Goal: Task Accomplishment & Management: Complete application form

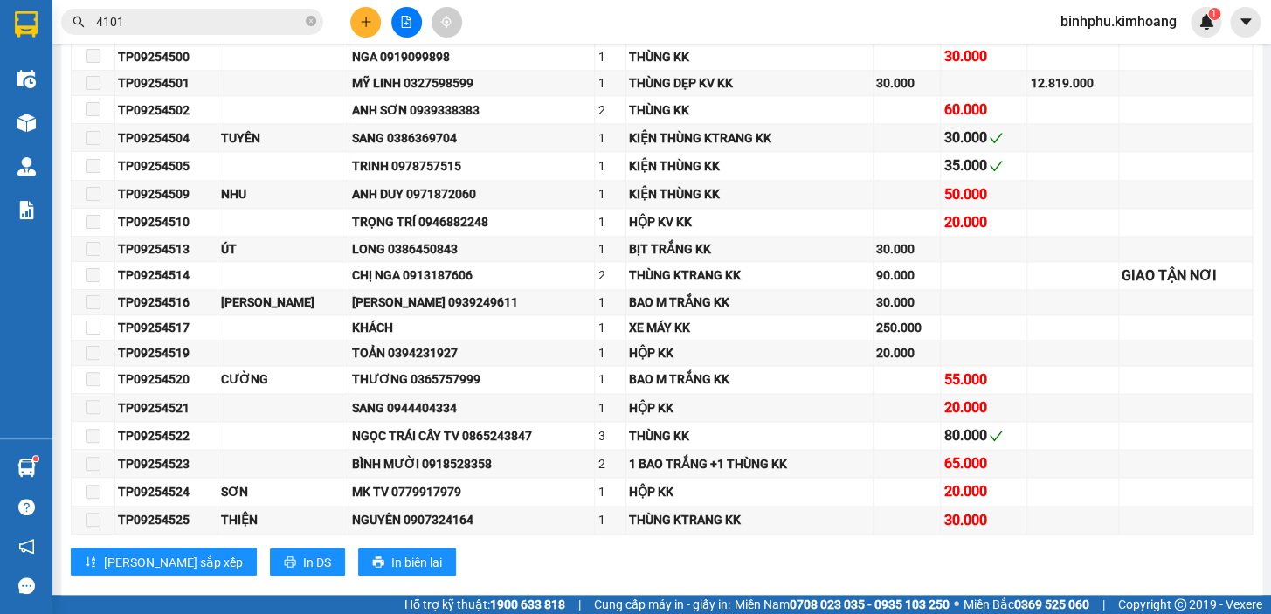
scroll to position [857, 0]
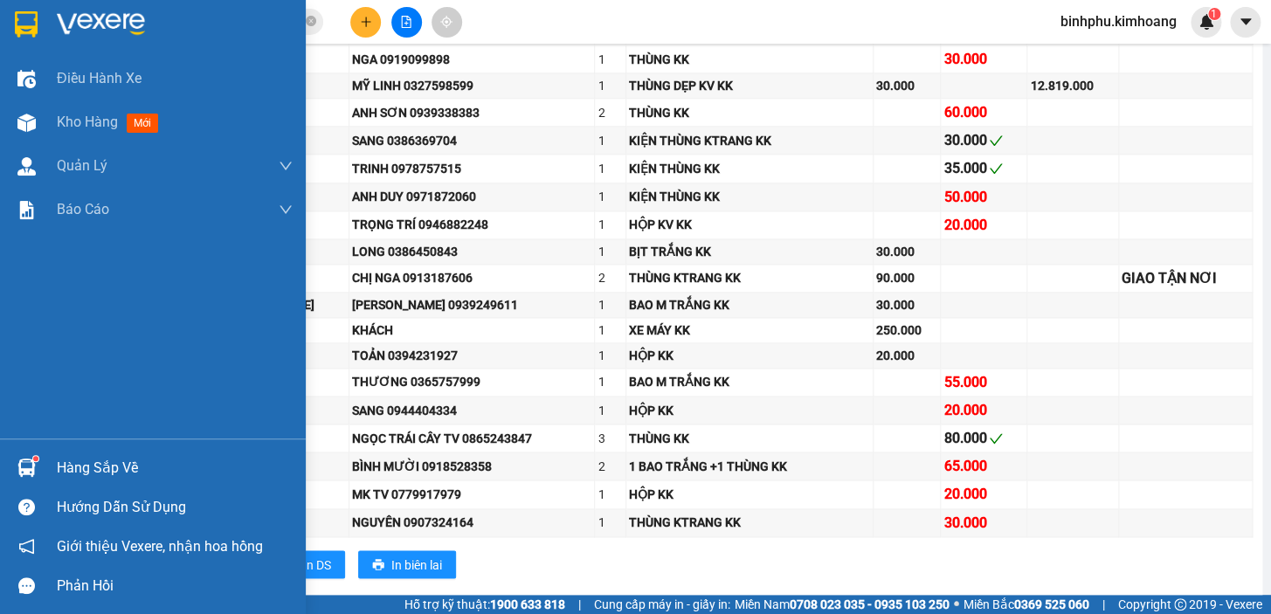
click at [76, 467] on div "Hàng sắp về" at bounding box center [175, 468] width 236 height 26
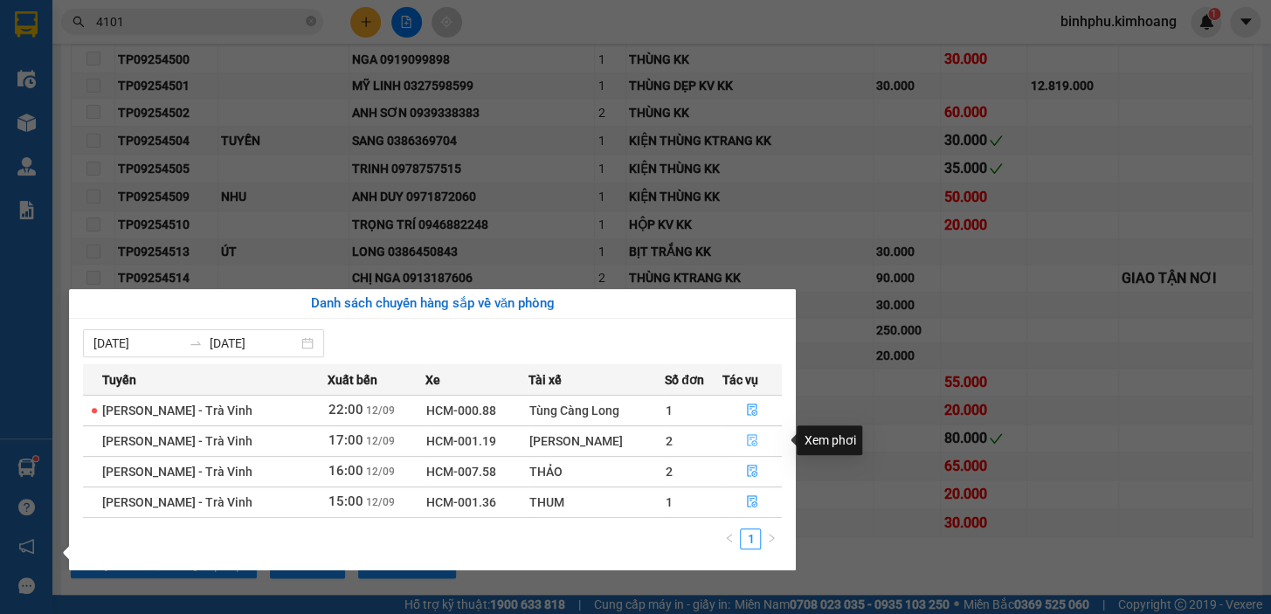
click at [749, 432] on button "button" at bounding box center [751, 441] width 59 height 28
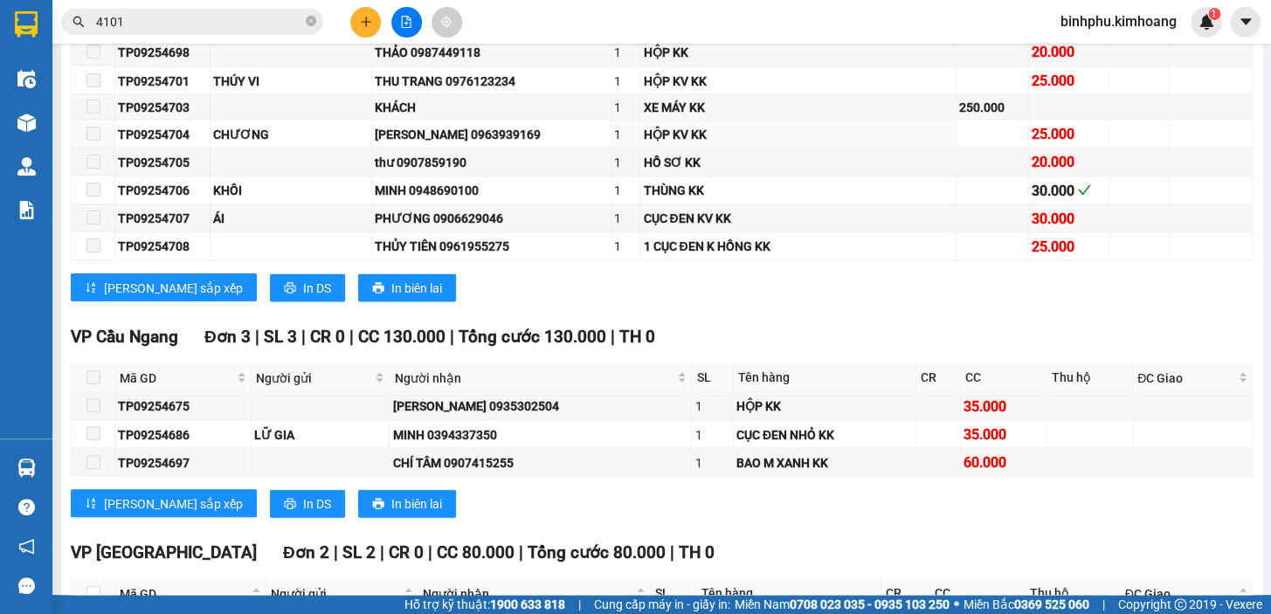
scroll to position [1596, 0]
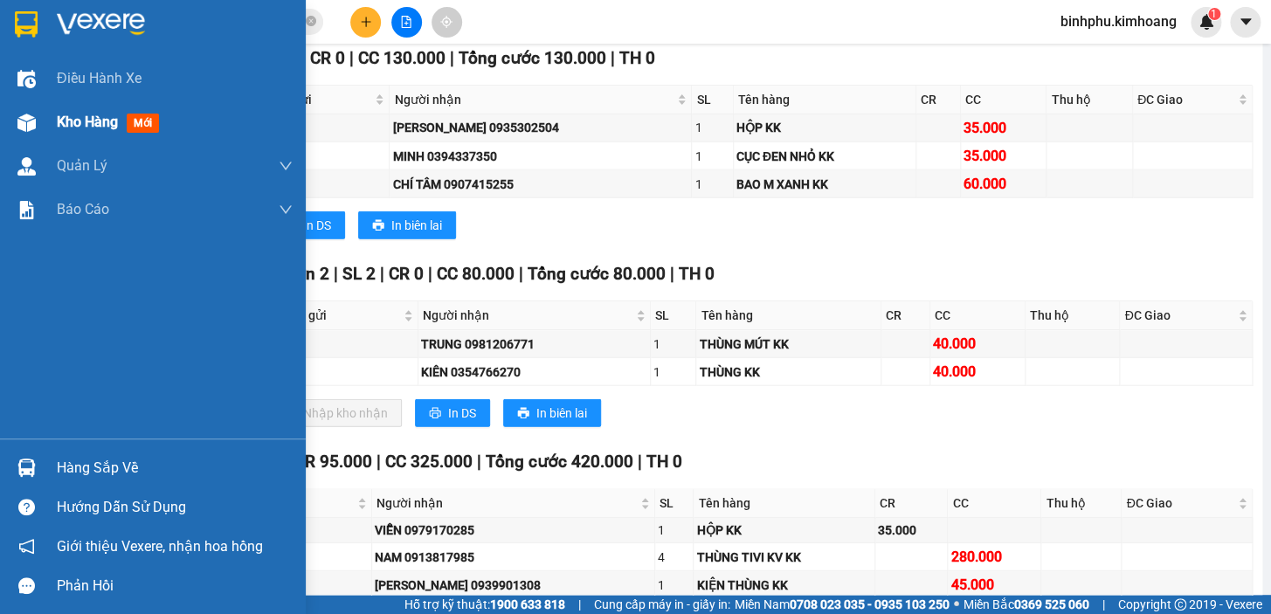
click at [92, 122] on span "Kho hàng" at bounding box center [87, 122] width 61 height 17
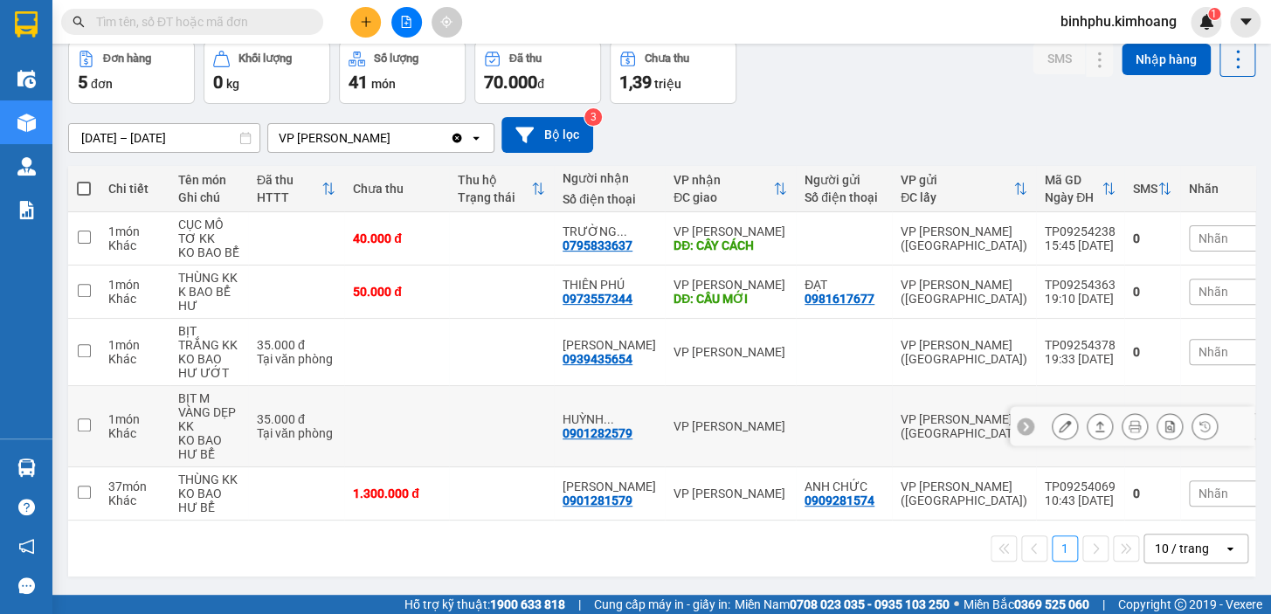
scroll to position [83, 0]
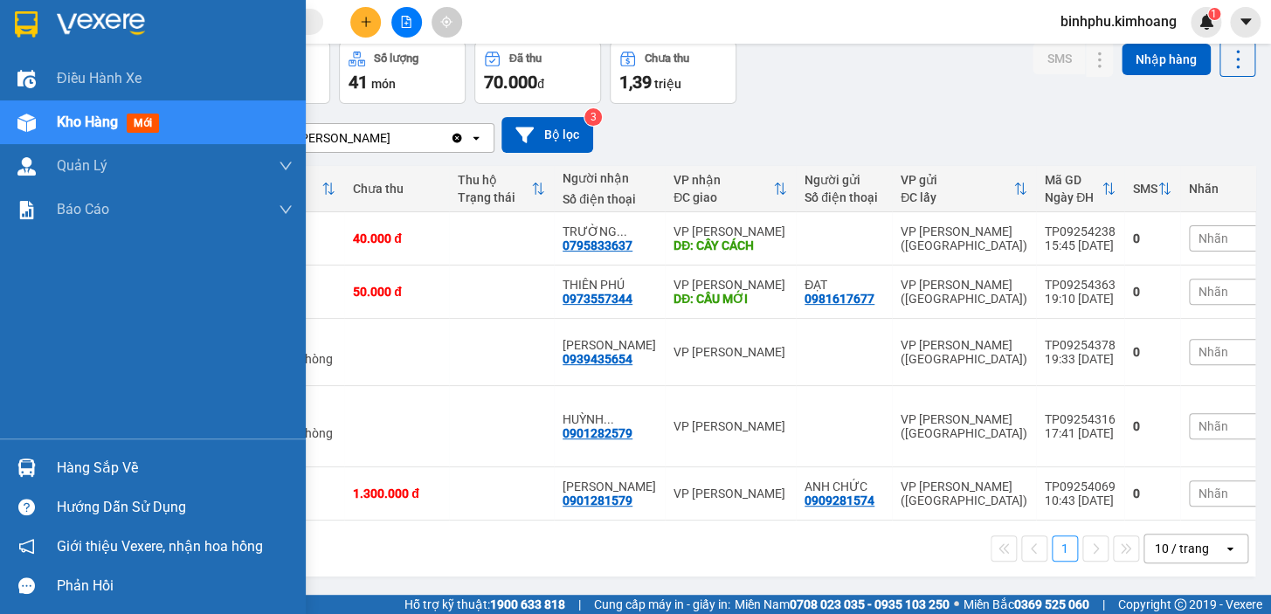
click at [109, 452] on div "Hàng sắp về" at bounding box center [153, 467] width 306 height 39
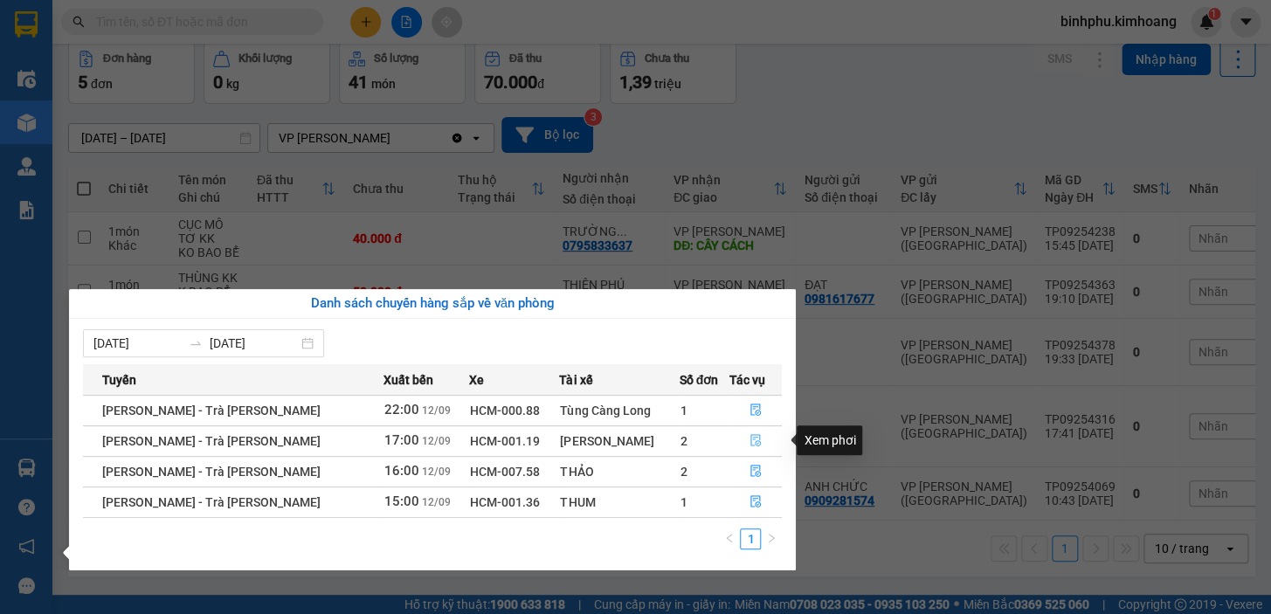
click at [749, 440] on icon "file-done" at bounding box center [755, 440] width 12 height 12
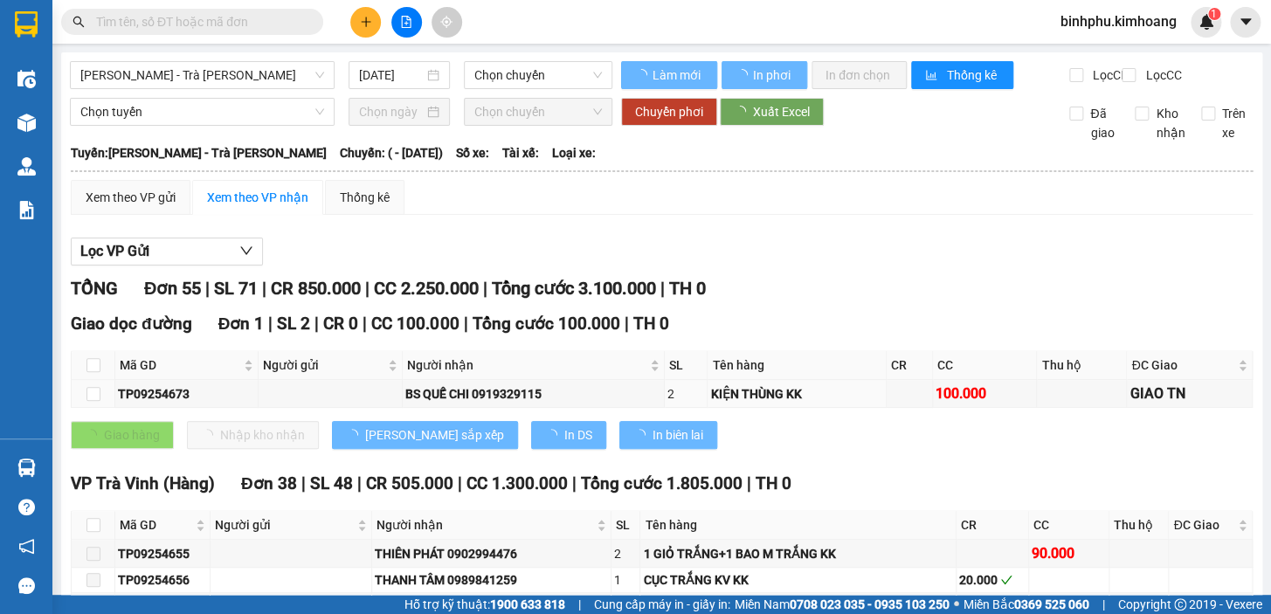
type input "[DATE]"
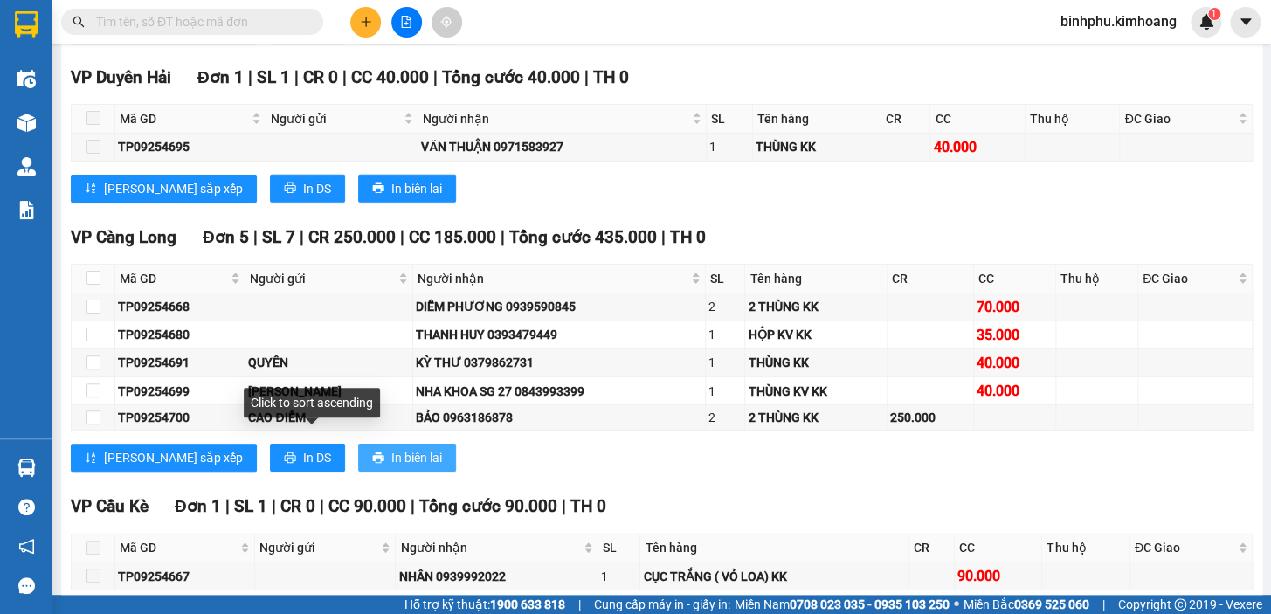
scroll to position [2223, 0]
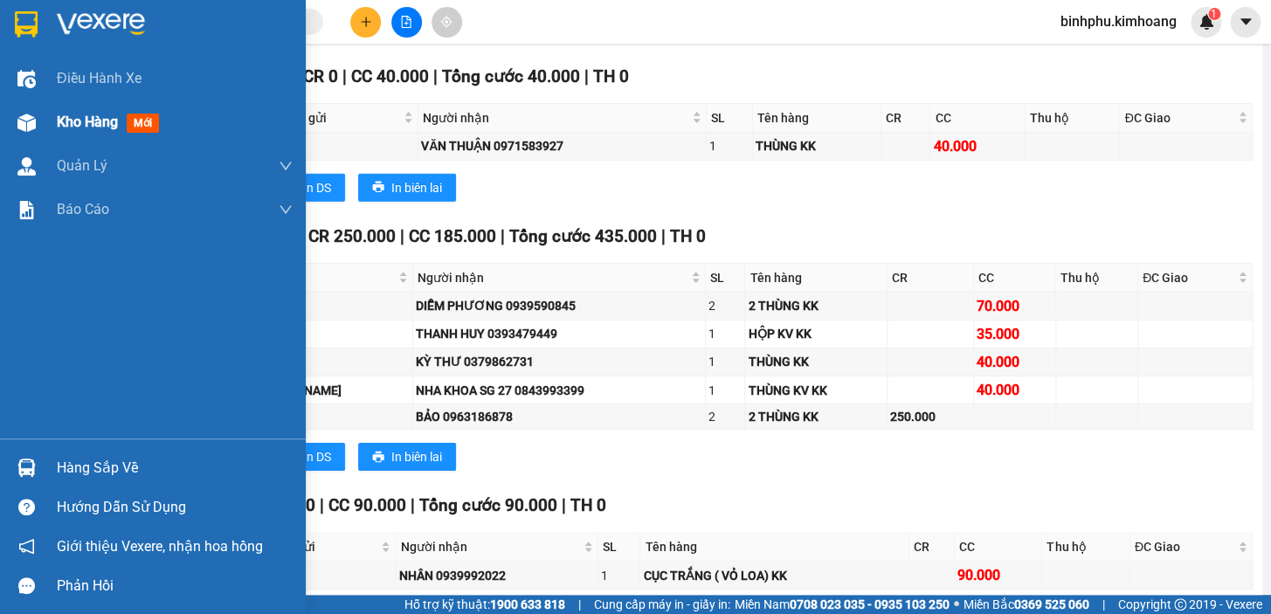
click at [51, 128] on div "Kho hàng mới" at bounding box center [153, 122] width 306 height 44
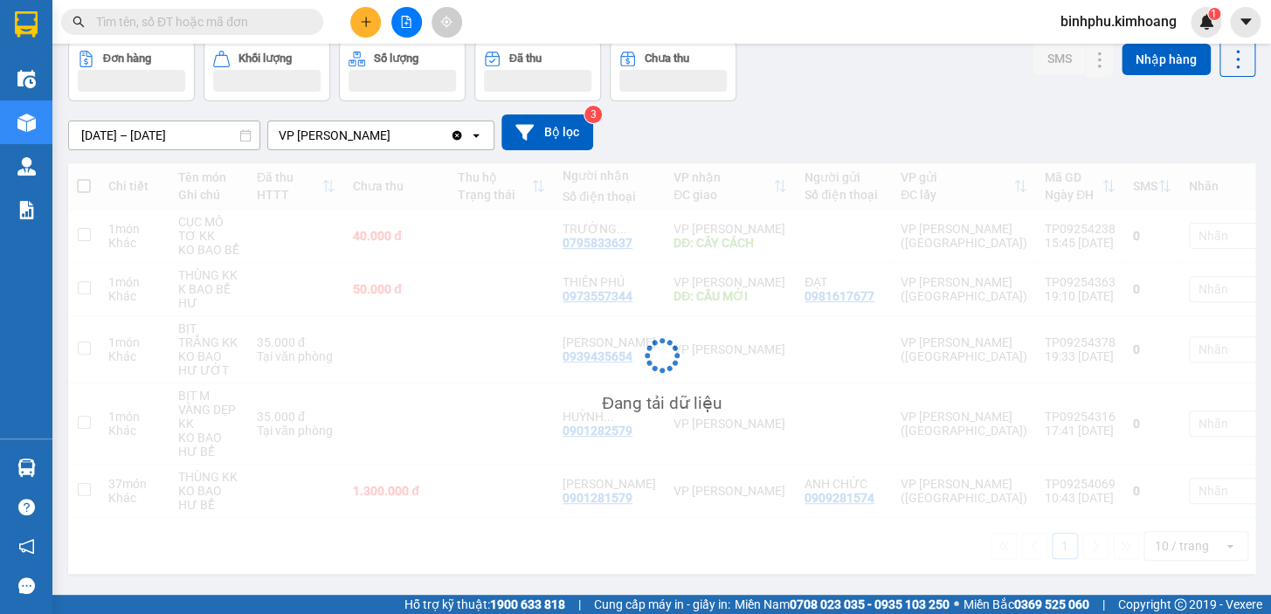
scroll to position [83, 0]
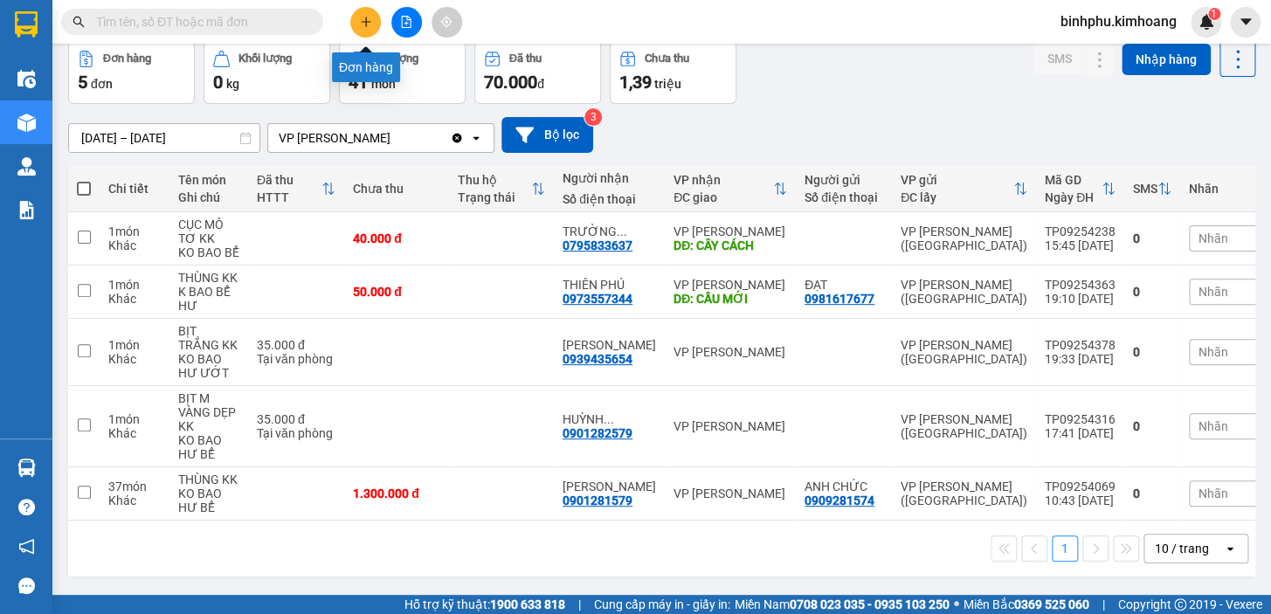
click at [360, 13] on button at bounding box center [365, 22] width 31 height 31
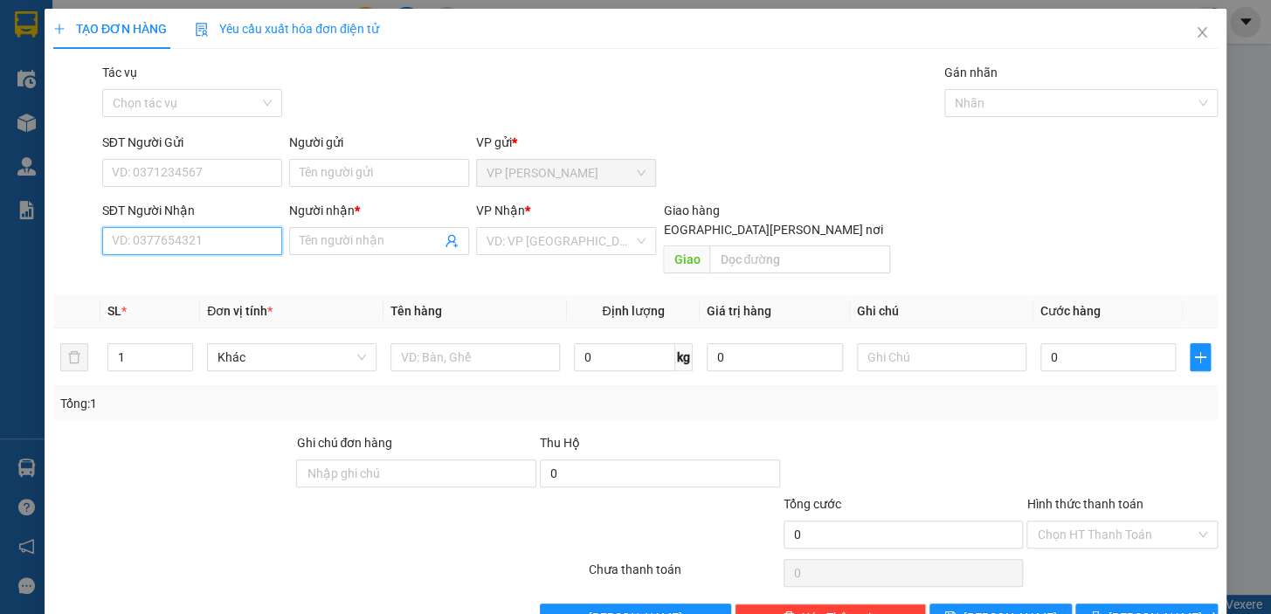
click at [222, 242] on input "SĐT Người Nhận" at bounding box center [192, 241] width 180 height 28
click at [227, 278] on div "0779649007 - [PERSON_NAME]" at bounding box center [198, 275] width 172 height 19
type input "0779649007"
type input "DŨNG"
type input "120.000"
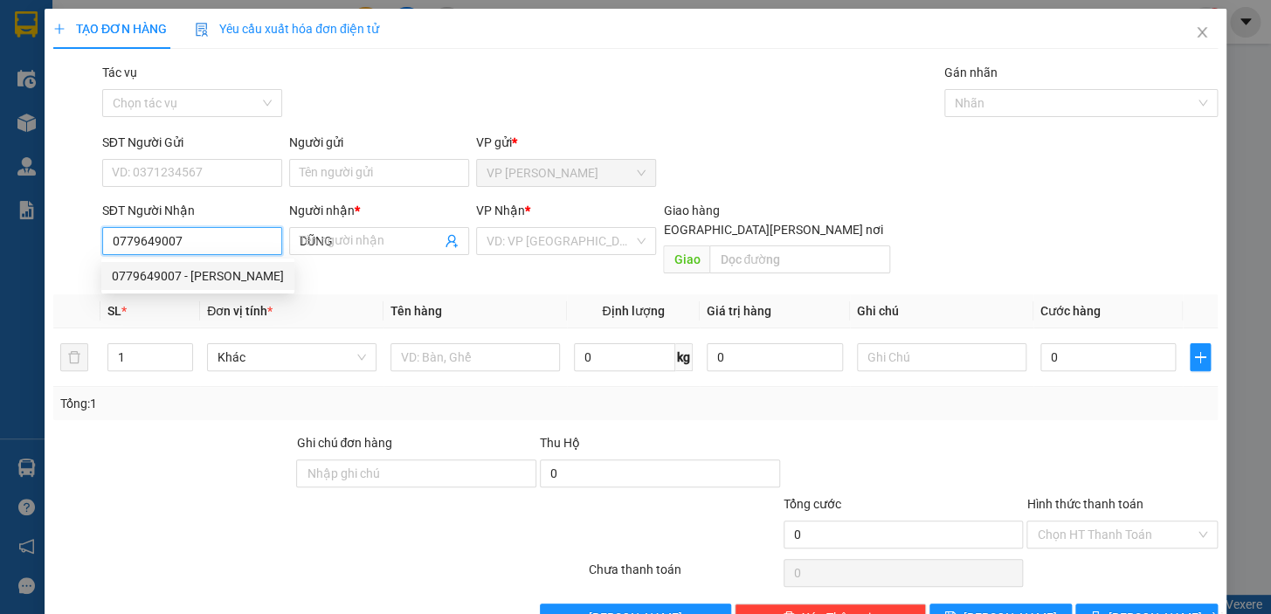
type input "120.000"
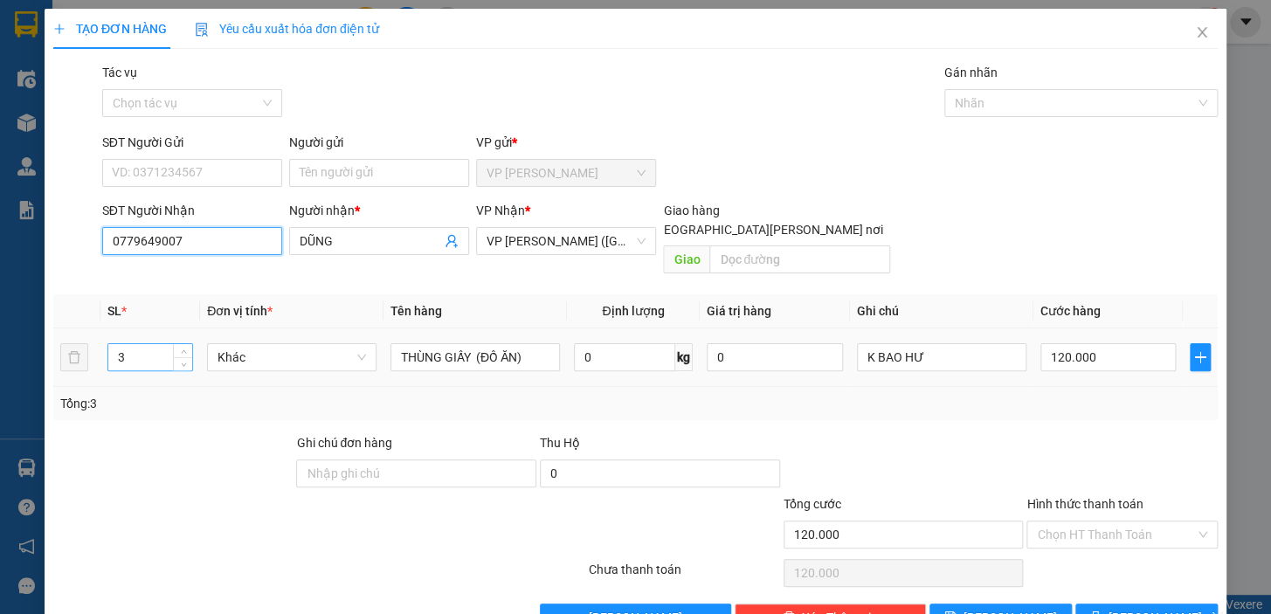
type input "0779649007"
click at [128, 344] on input "3" at bounding box center [150, 357] width 84 height 26
type input "2"
click at [1084, 343] on input "120.000" at bounding box center [1108, 357] width 136 height 28
type input "0"
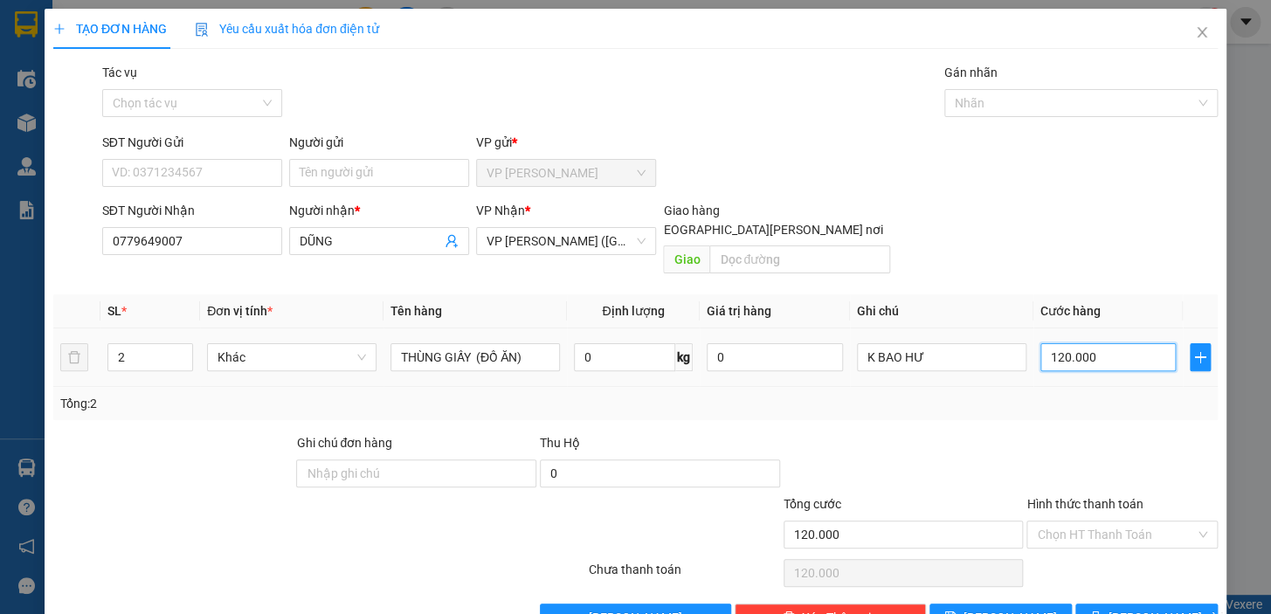
type input "0"
click at [1040, 343] on input "0" at bounding box center [1108, 357] width 136 height 28
type input "80"
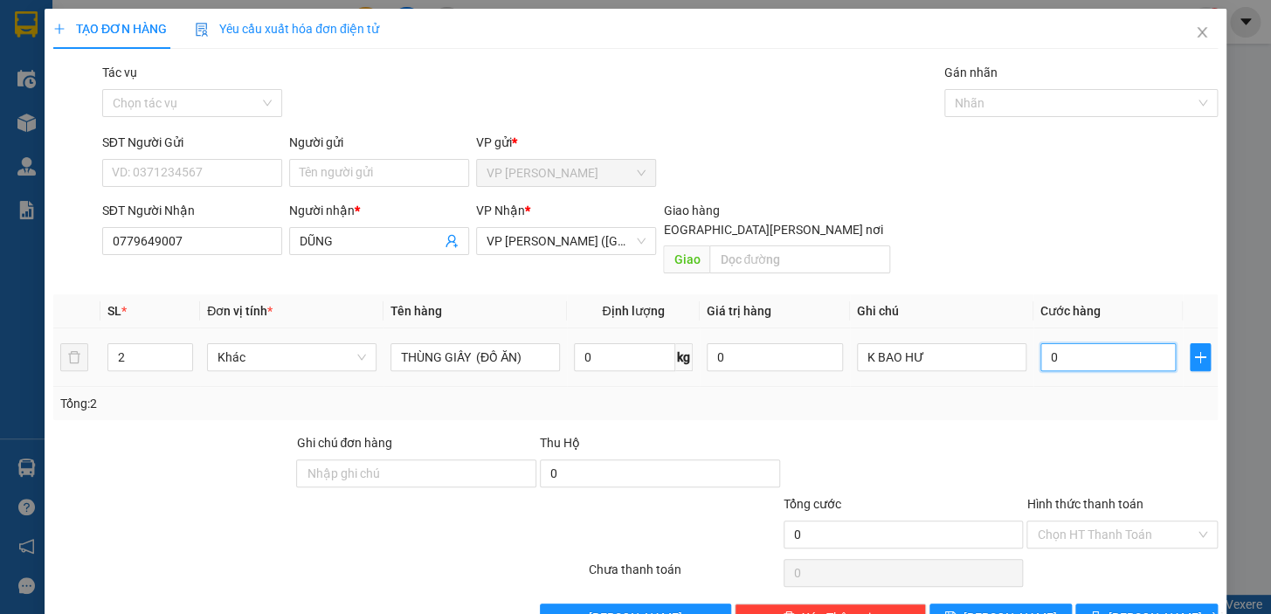
type input "80"
type input "800"
type input "8.000"
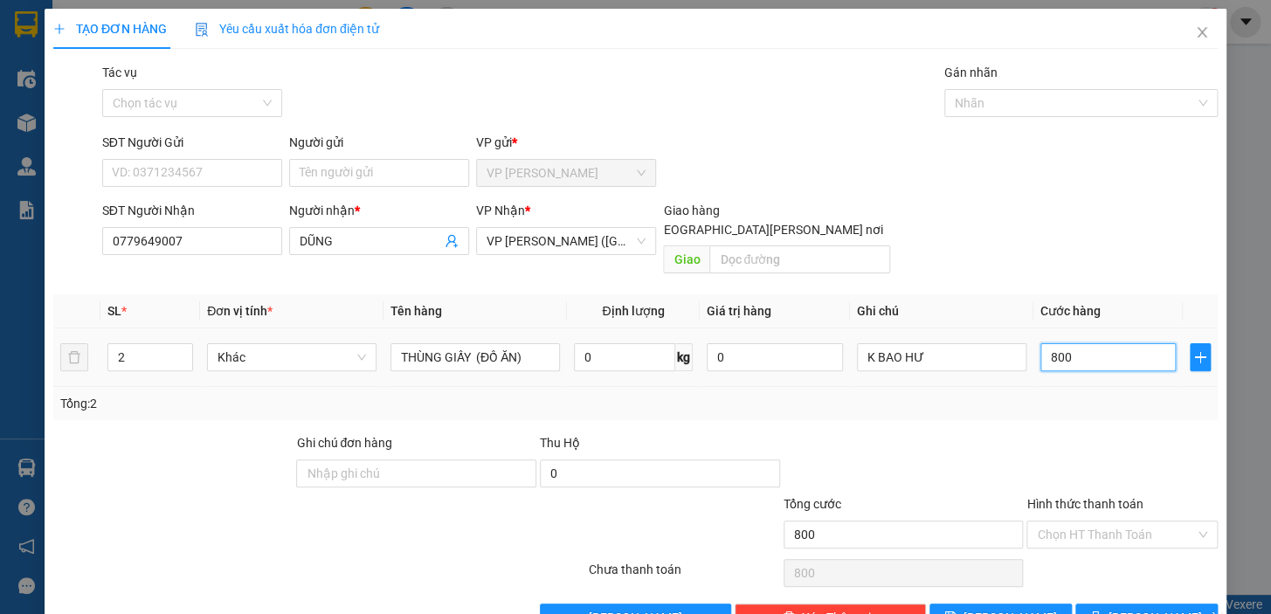
type input "8.000"
type input "80.000"
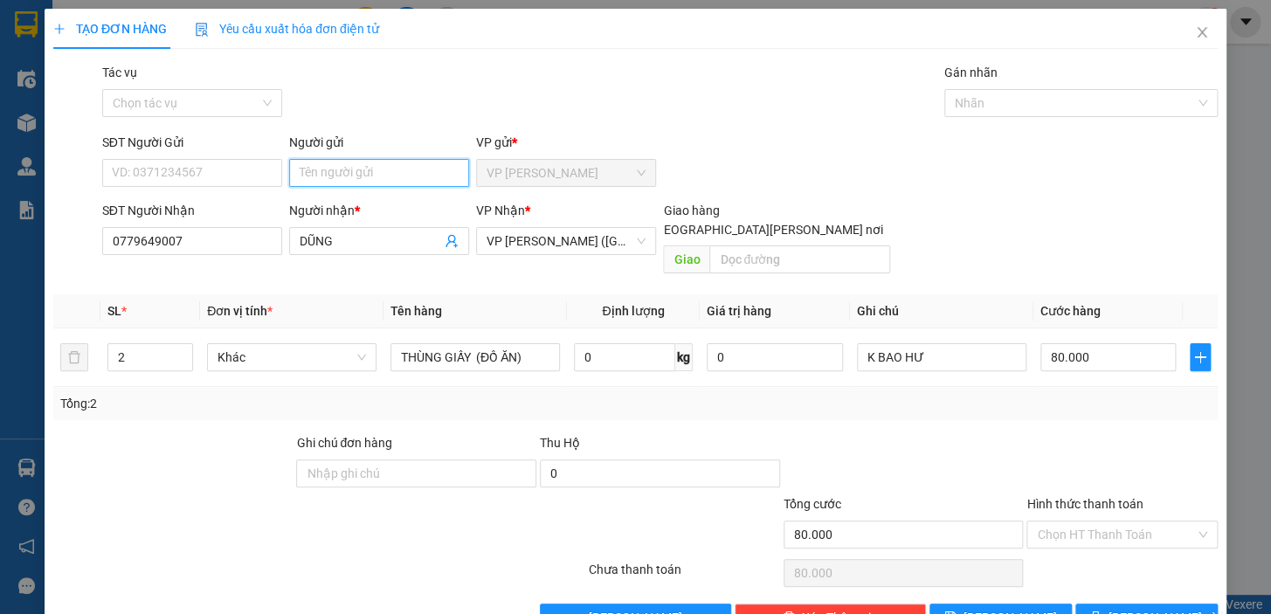
click at [414, 172] on input "Người gửi" at bounding box center [379, 173] width 180 height 28
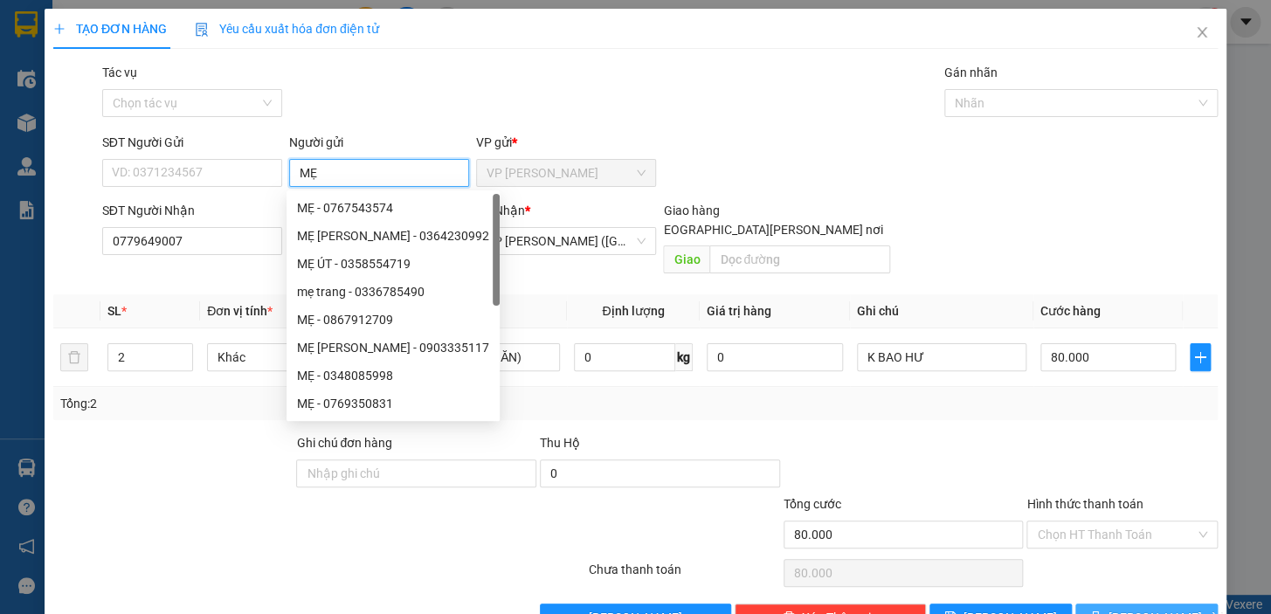
type input "MẸ"
click at [1099, 604] on button "[PERSON_NAME] và In" at bounding box center [1146, 618] width 142 height 28
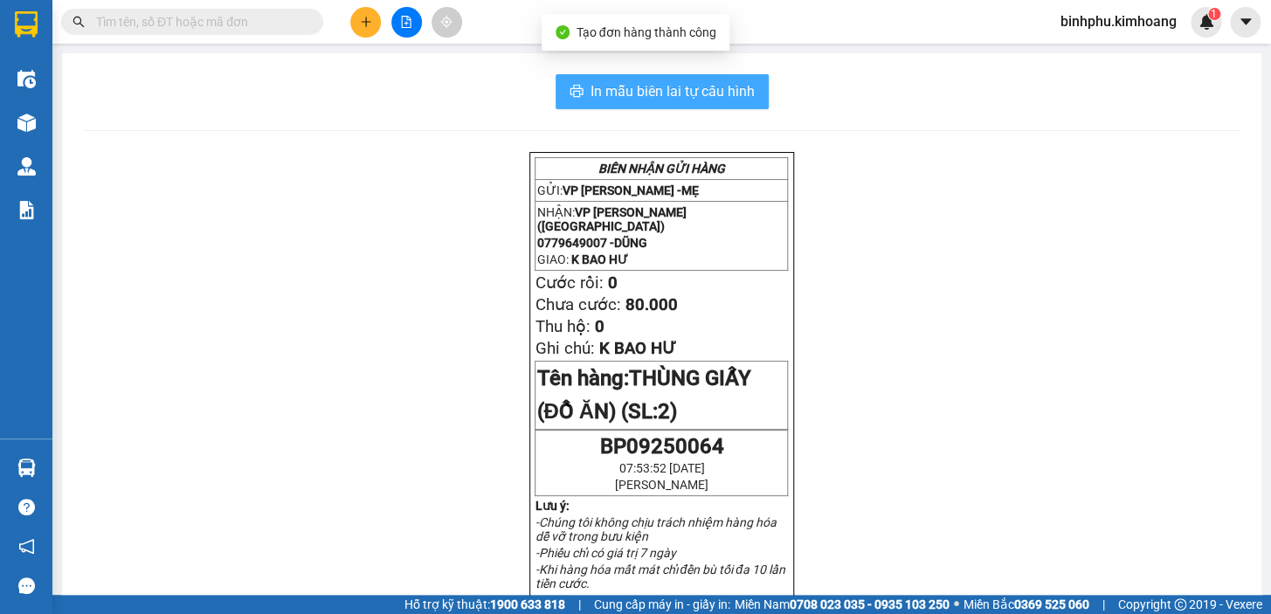
click at [629, 96] on span "In mẫu biên lai tự cấu hình" at bounding box center [673, 91] width 164 height 22
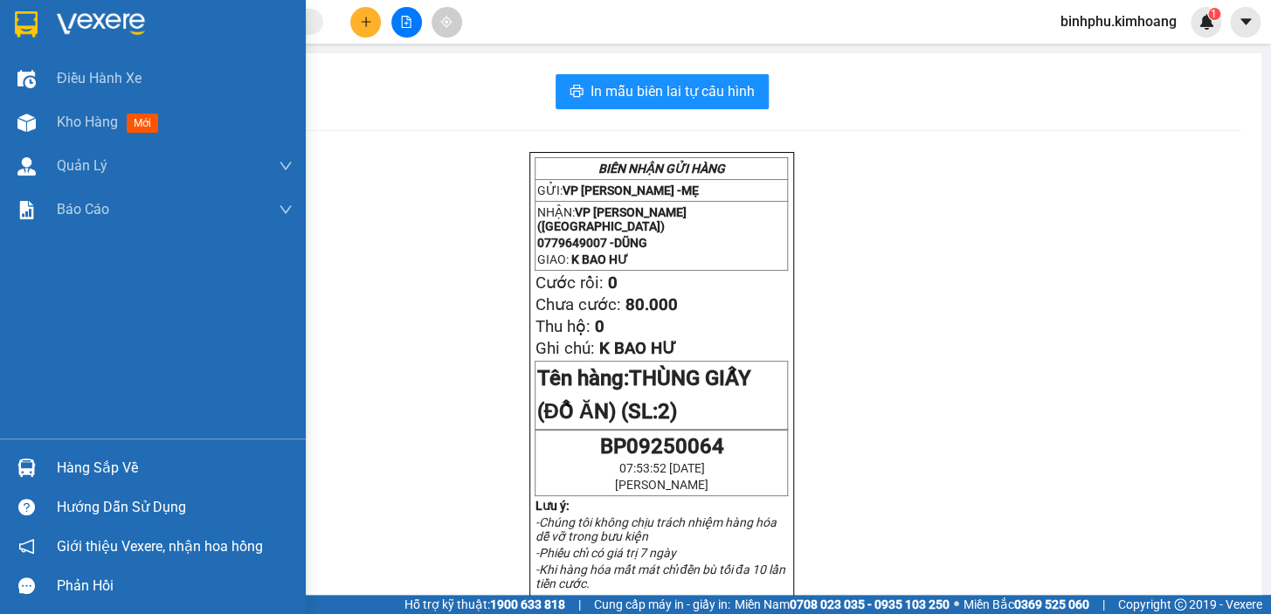
click at [88, 464] on div "Hàng sắp về" at bounding box center [175, 468] width 236 height 26
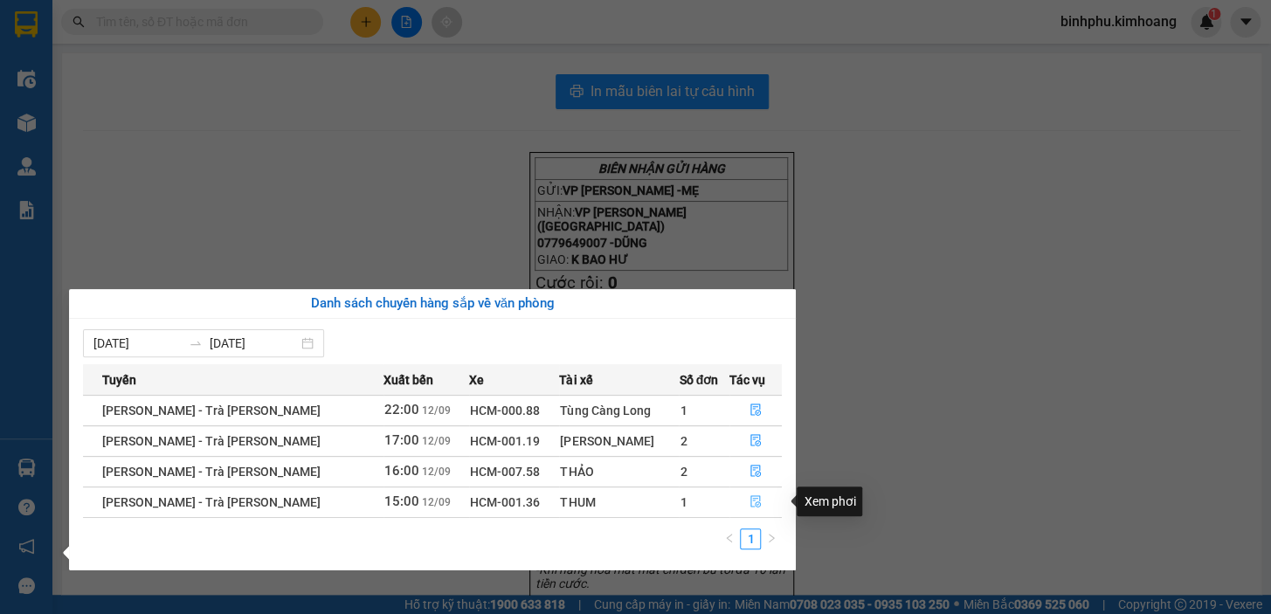
click at [756, 498] on icon "file-done" at bounding box center [755, 501] width 12 height 12
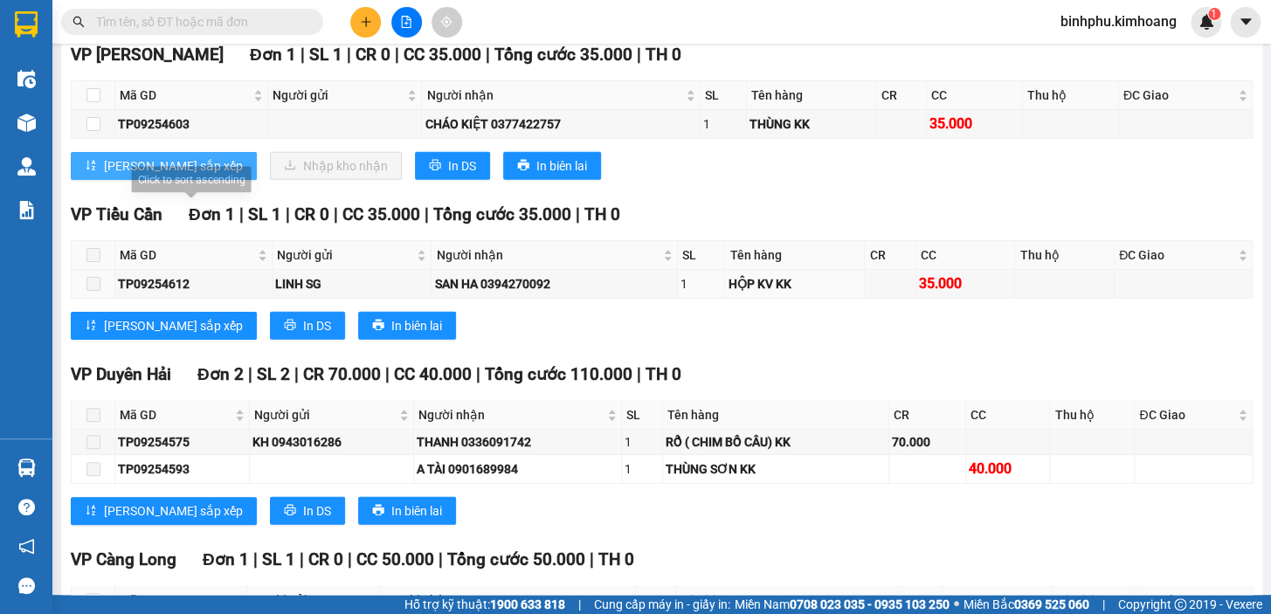
scroll to position [1625, 0]
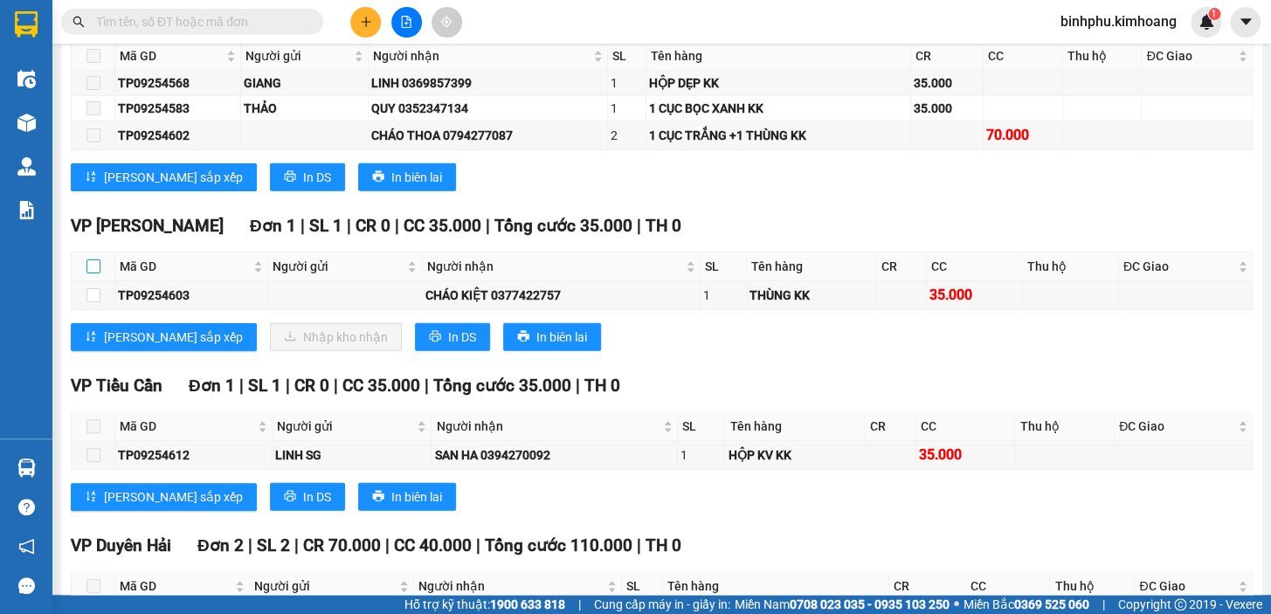
click at [89, 271] on input "checkbox" at bounding box center [93, 266] width 14 height 14
checkbox input "true"
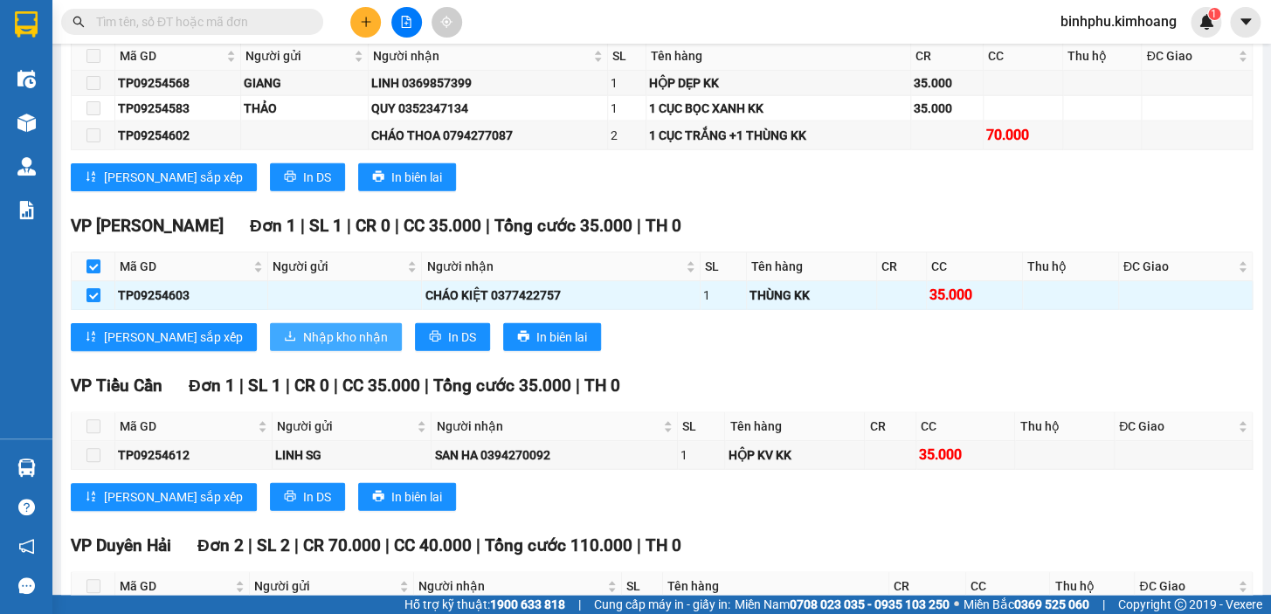
click at [303, 347] on span "Nhập kho nhận" at bounding box center [345, 337] width 85 height 19
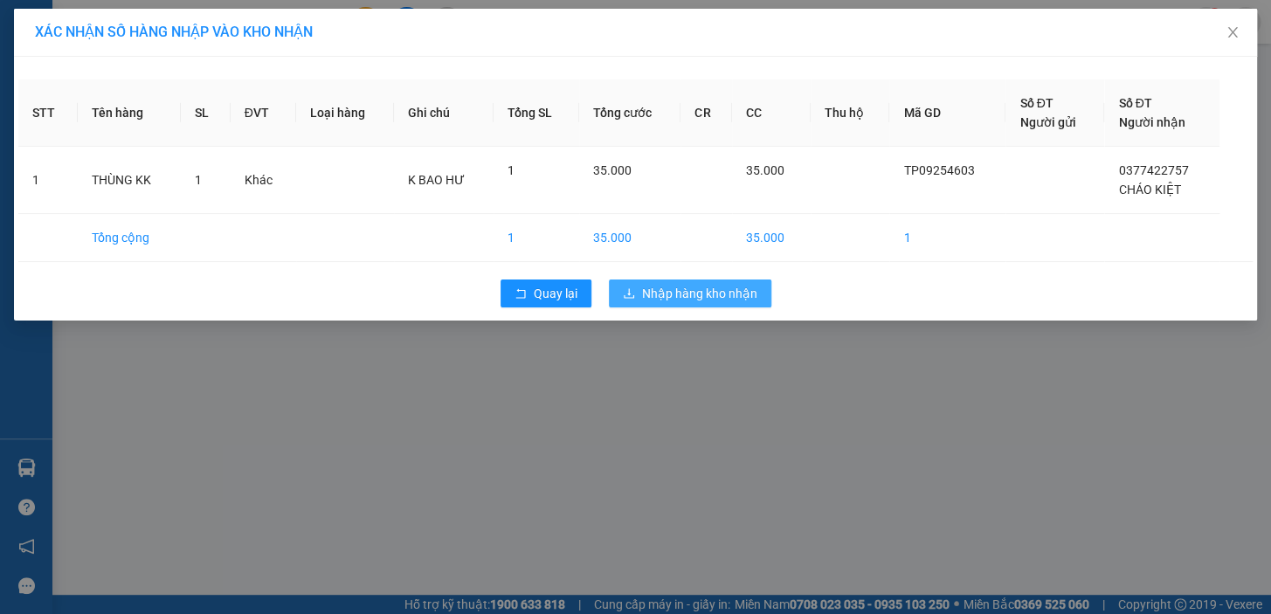
click at [667, 284] on span "Nhập hàng kho nhận" at bounding box center [699, 293] width 115 height 19
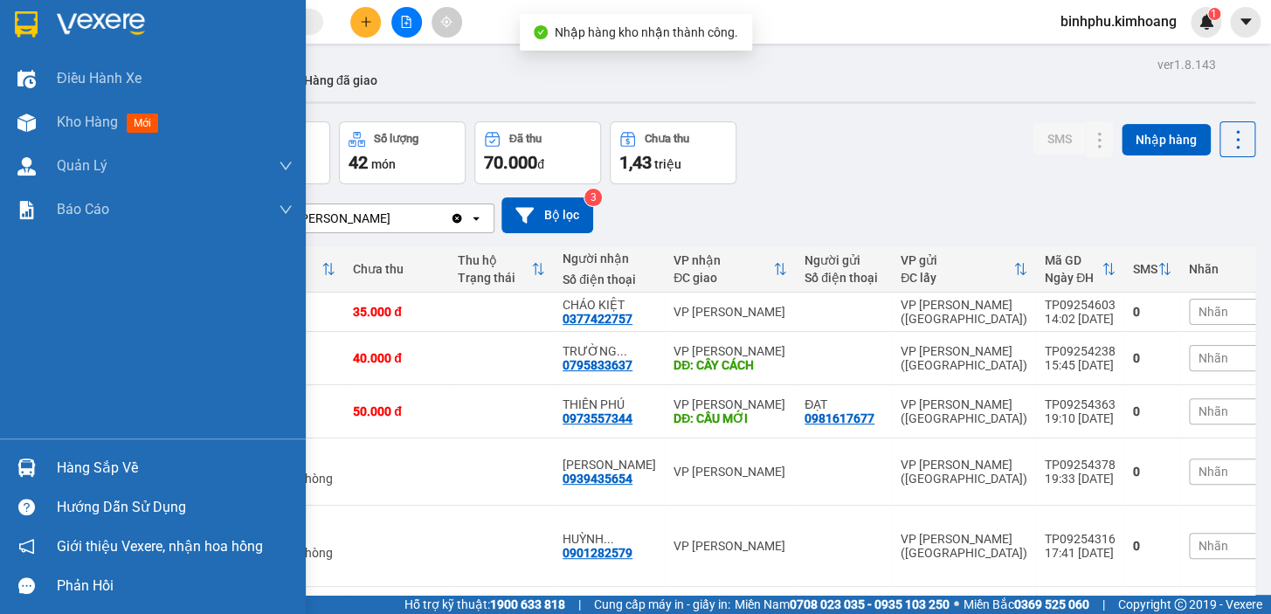
click at [45, 455] on div "Hàng sắp về" at bounding box center [153, 467] width 306 height 39
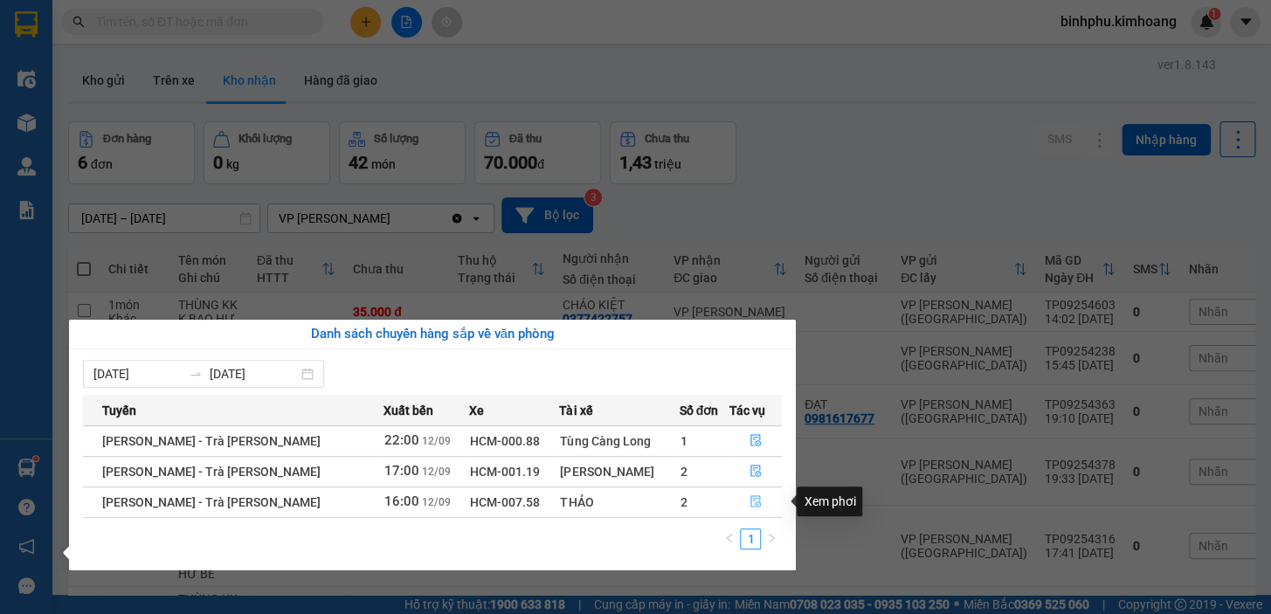
click at [750, 497] on icon "file-done" at bounding box center [755, 501] width 12 height 12
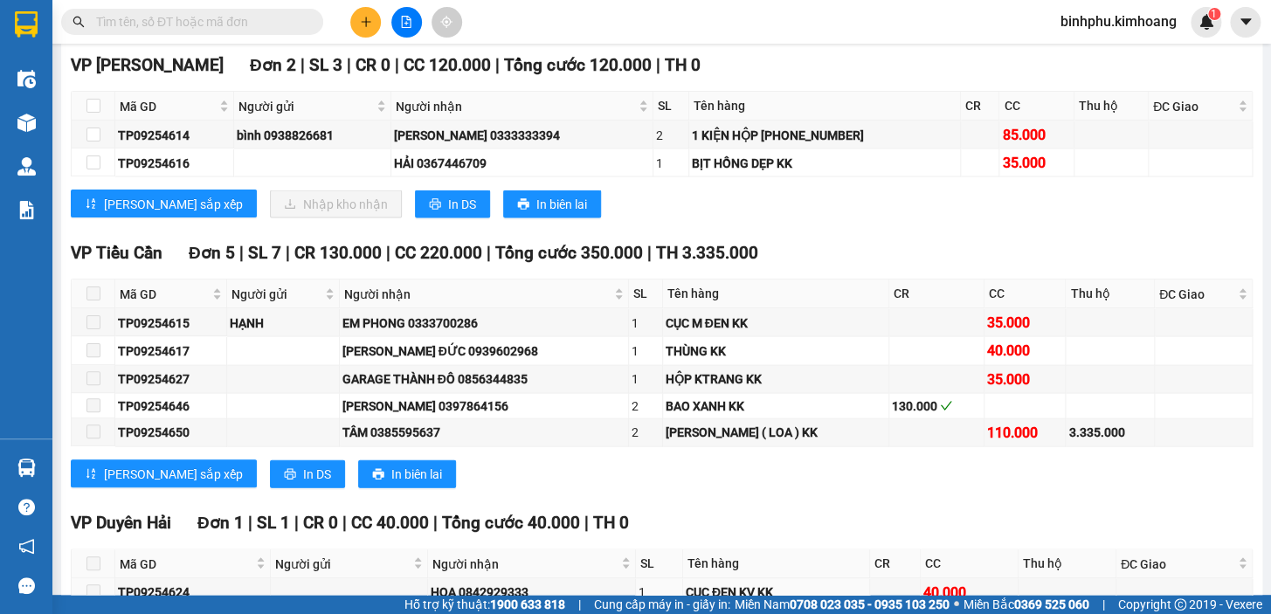
scroll to position [1191, 0]
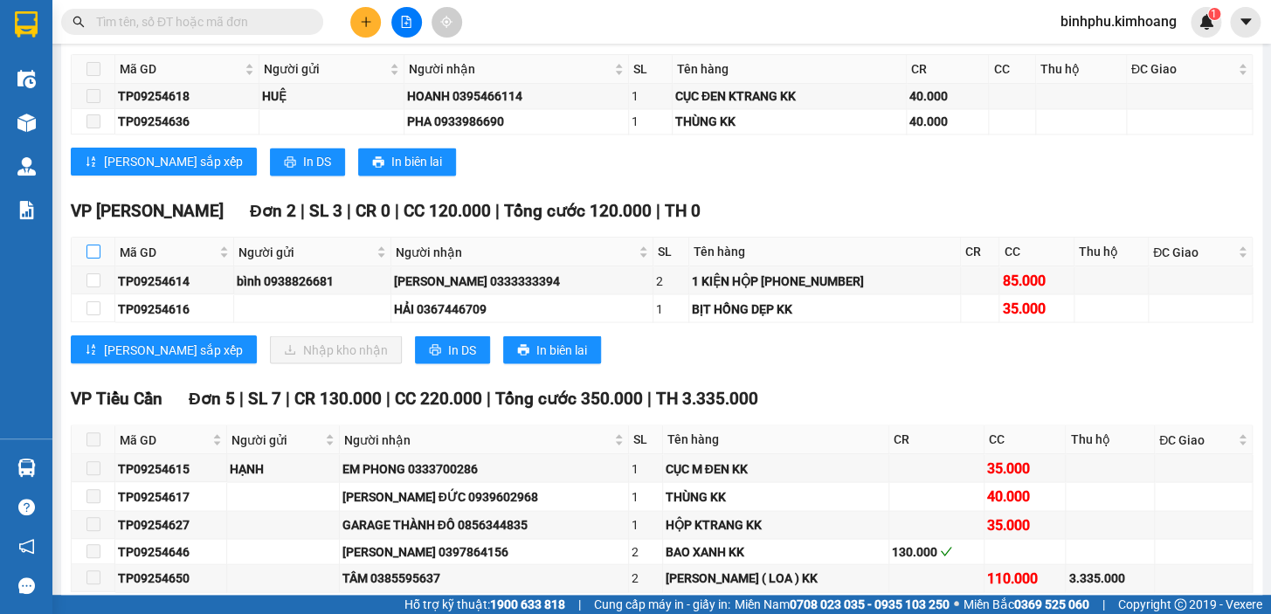
click at [96, 259] on input "checkbox" at bounding box center [93, 252] width 14 height 14
checkbox input "true"
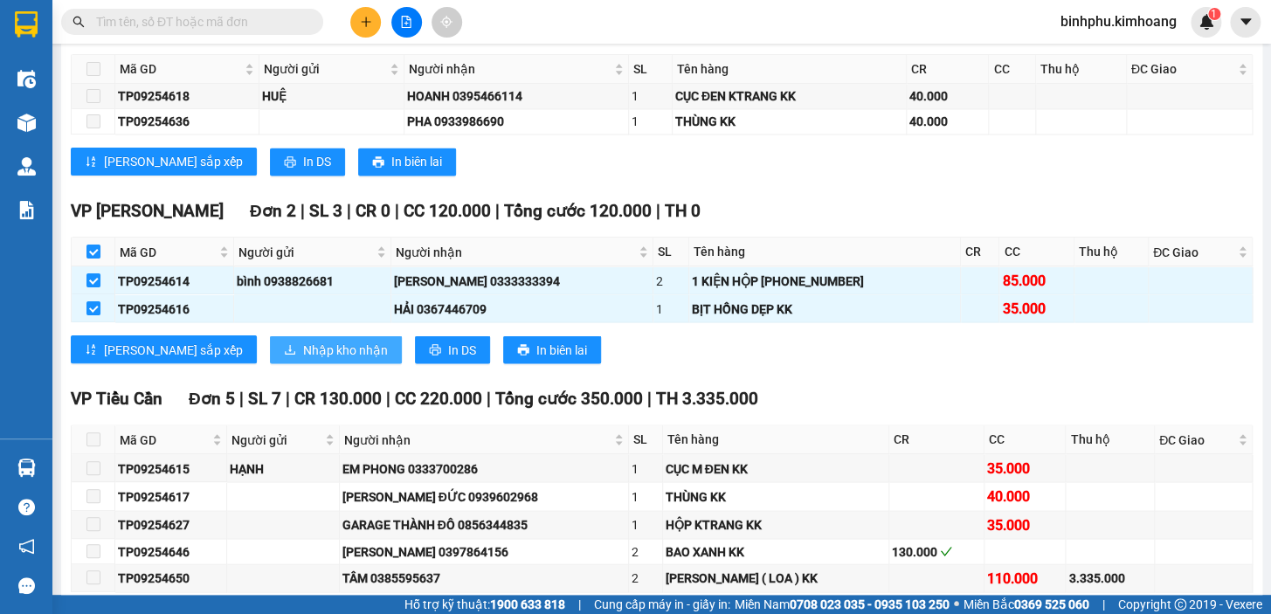
click at [303, 359] on span "Nhập kho nhận" at bounding box center [345, 349] width 85 height 19
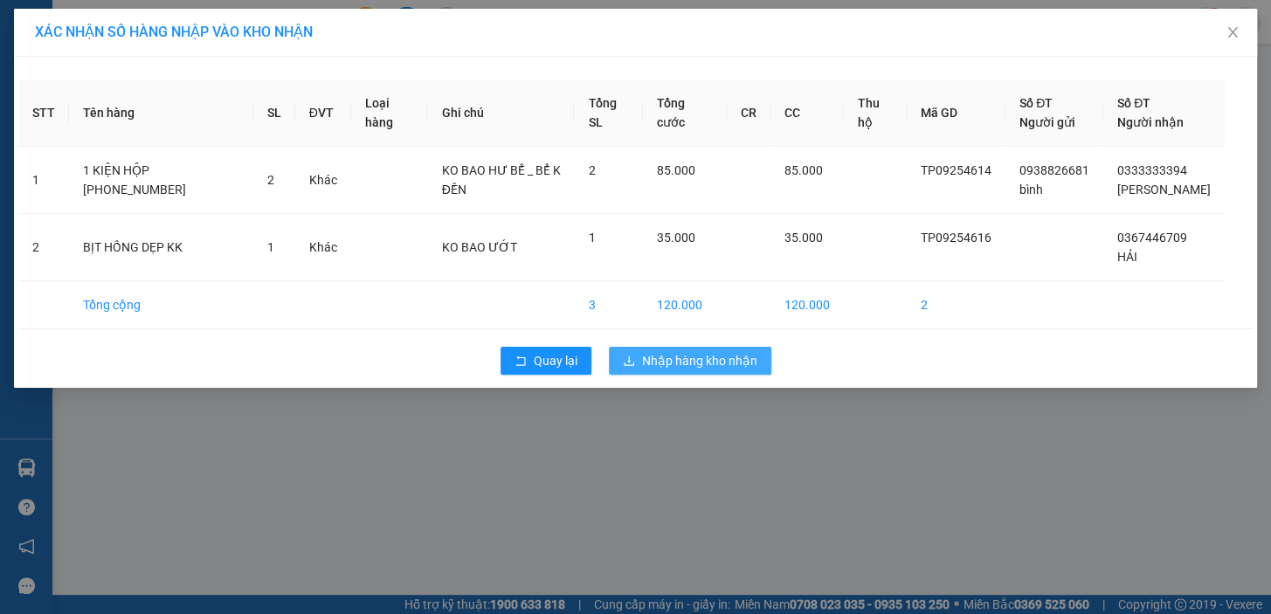
click at [681, 358] on span "Nhập hàng kho nhận" at bounding box center [699, 360] width 115 height 19
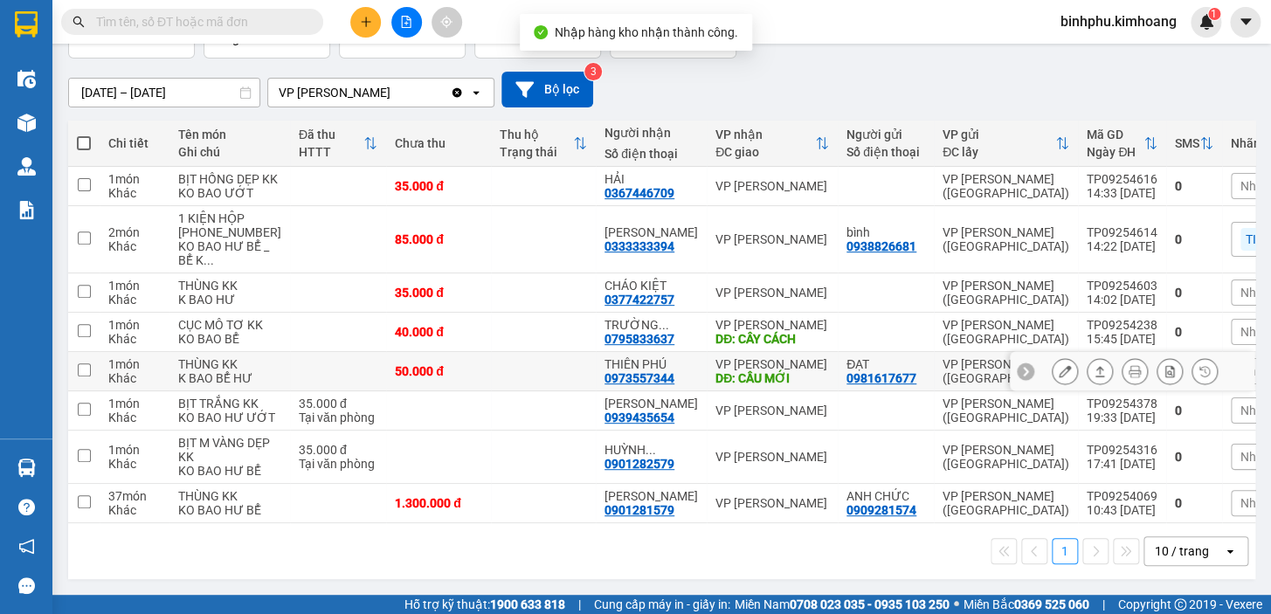
scroll to position [158, 0]
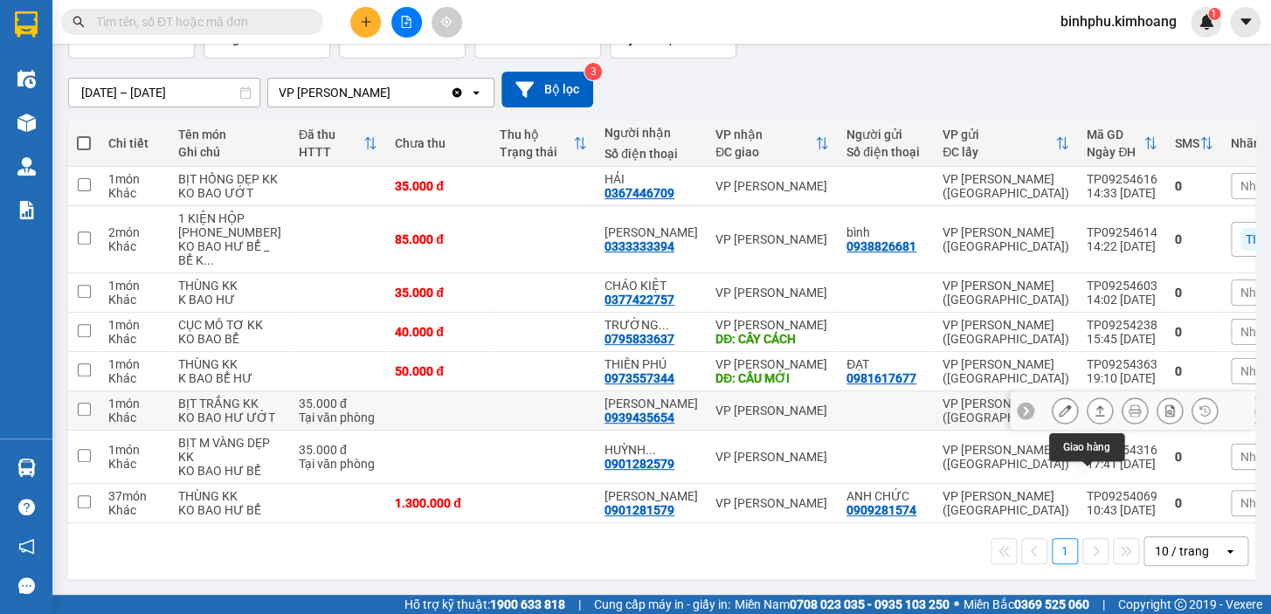
click at [1094, 417] on icon at bounding box center [1100, 410] width 12 height 12
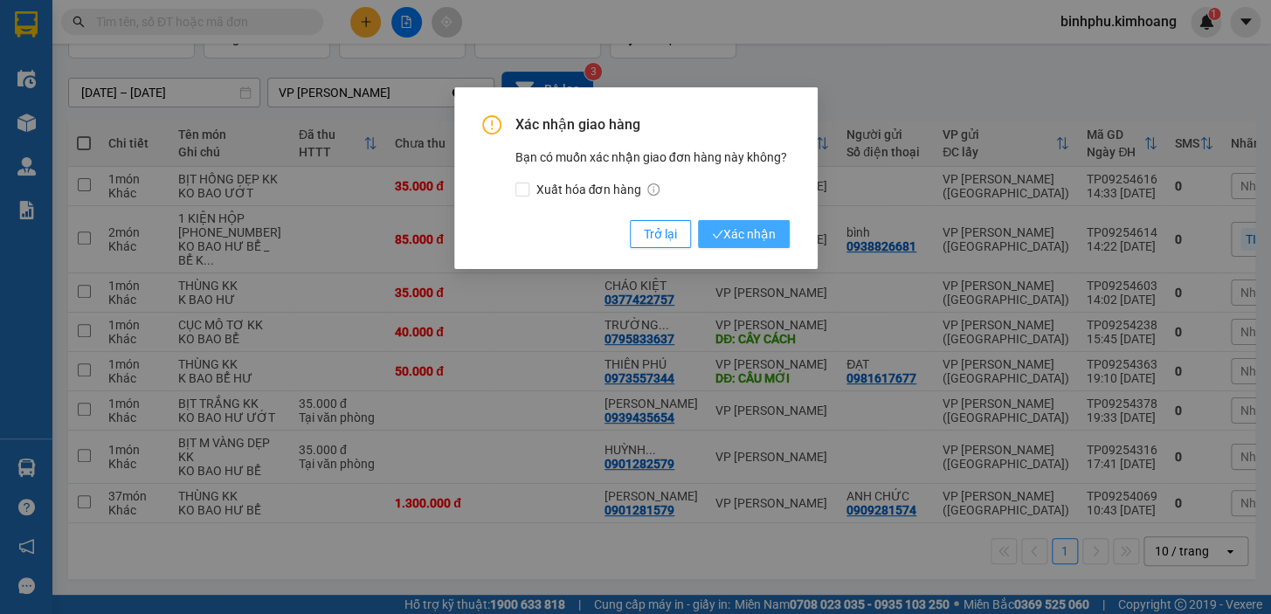
click at [736, 226] on span "Xác nhận" at bounding box center [744, 233] width 64 height 19
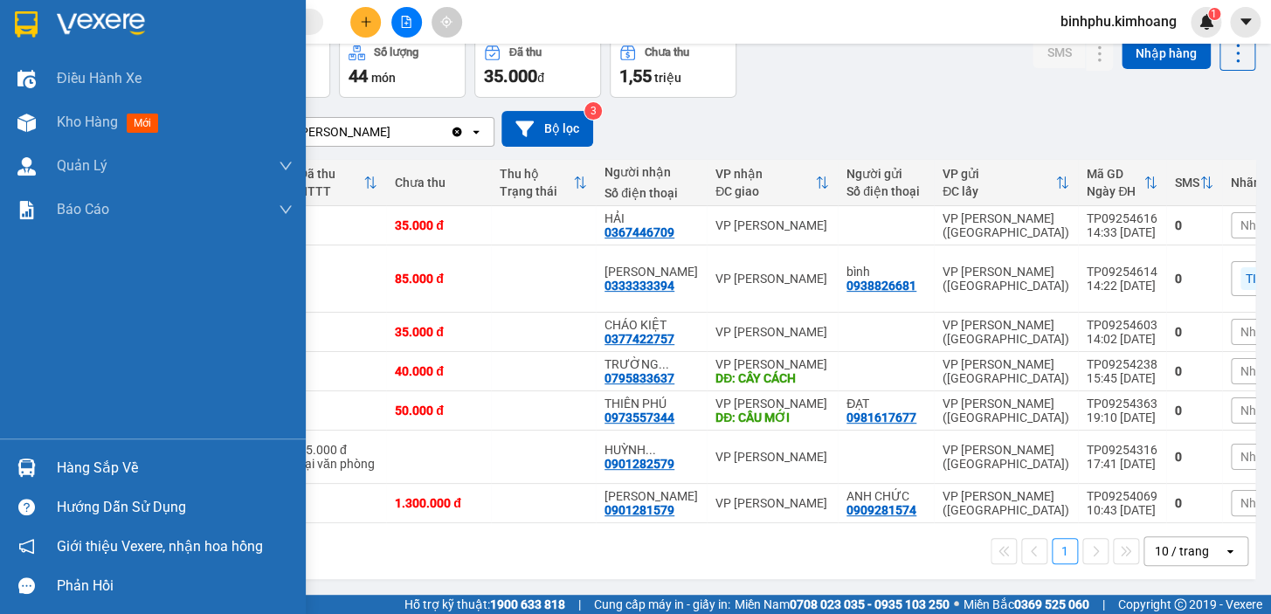
click at [23, 469] on img at bounding box center [26, 468] width 18 height 18
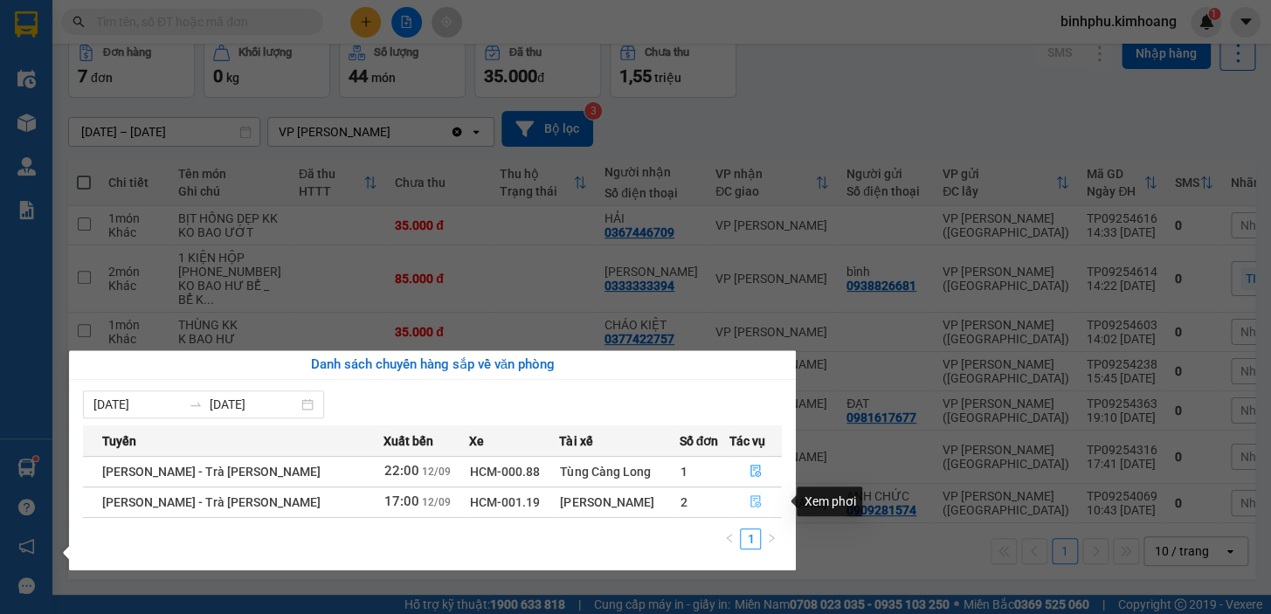
drag, startPoint x: 749, startPoint y: 499, endPoint x: 759, endPoint y: 568, distance: 69.7
click at [750, 522] on div "[PERSON_NAME] Xuất bến Xe Tài xế Số đơn Tác [PERSON_NAME] [PERSON_NAME] - Trà […" at bounding box center [432, 492] width 699 height 135
click at [748, 491] on button "button" at bounding box center [755, 502] width 51 height 28
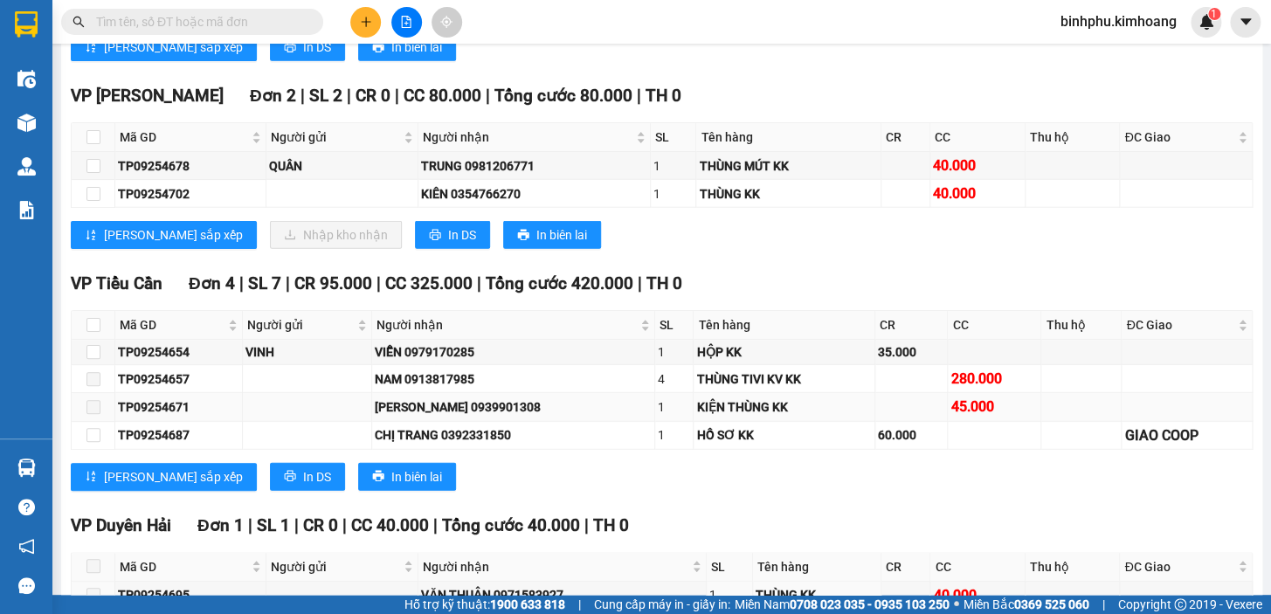
scroll to position [1747, 0]
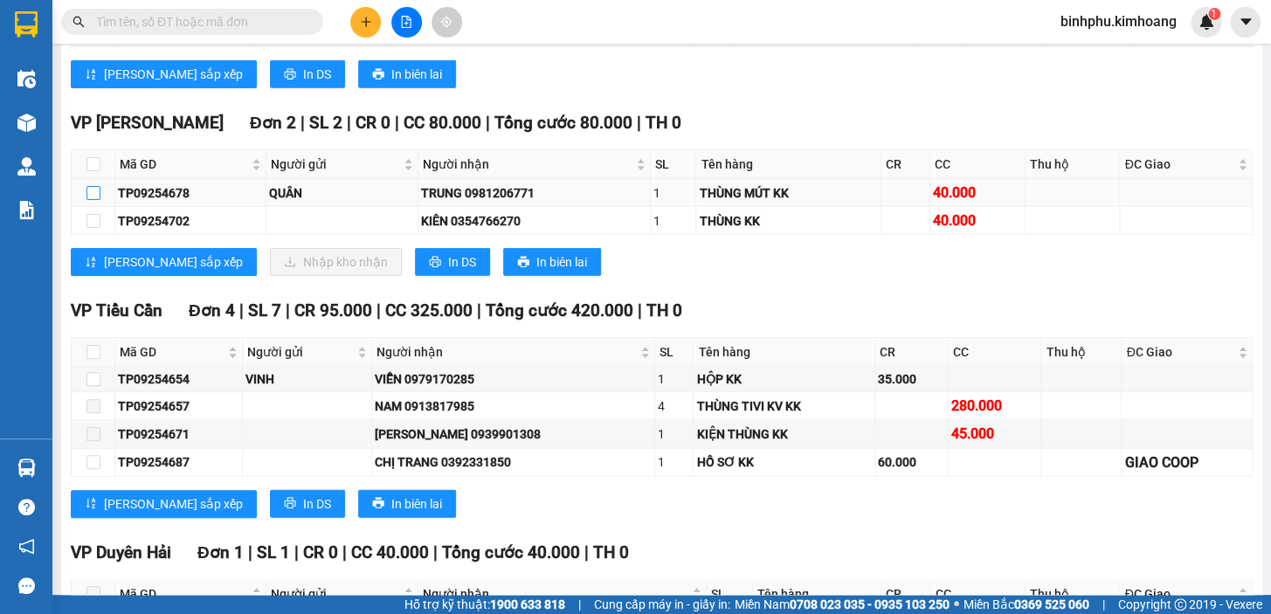
click at [93, 200] on input "checkbox" at bounding box center [93, 193] width 14 height 14
checkbox input "true"
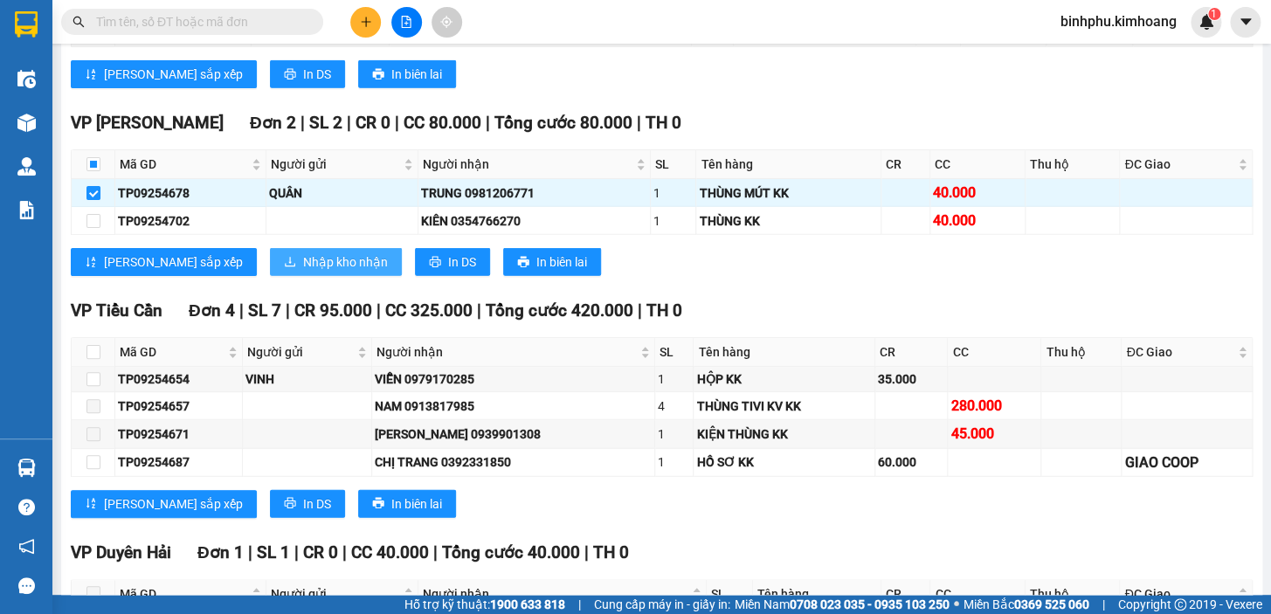
click at [303, 272] on span "Nhập kho nhận" at bounding box center [345, 261] width 85 height 19
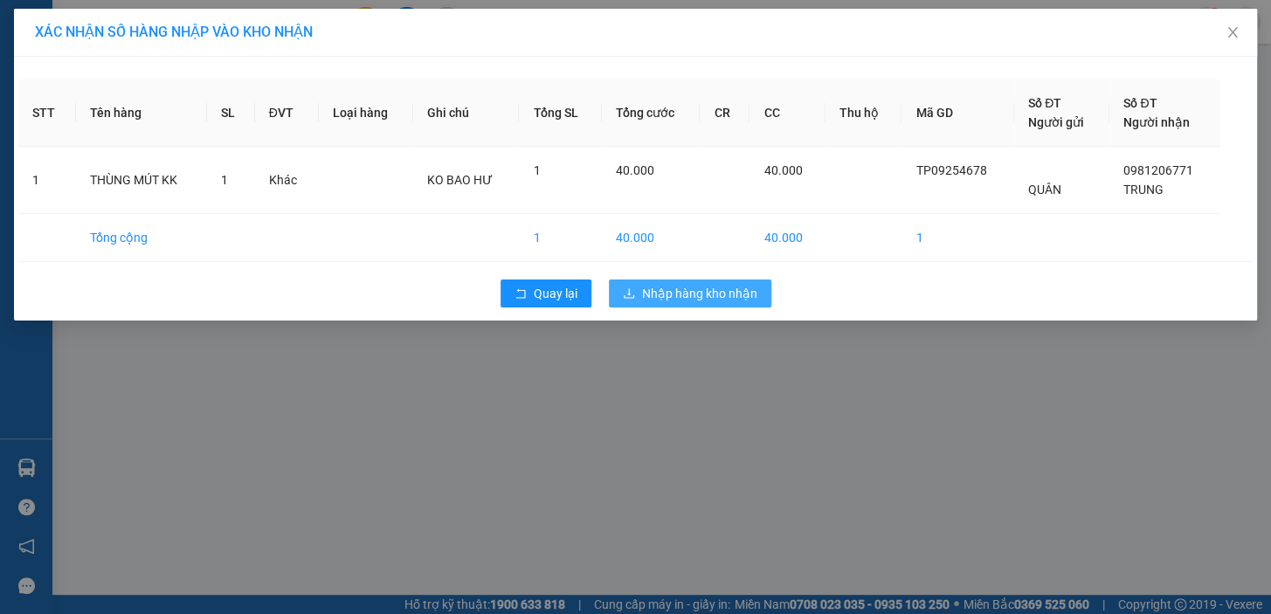
click at [693, 297] on span "Nhập hàng kho nhận" at bounding box center [699, 293] width 115 height 19
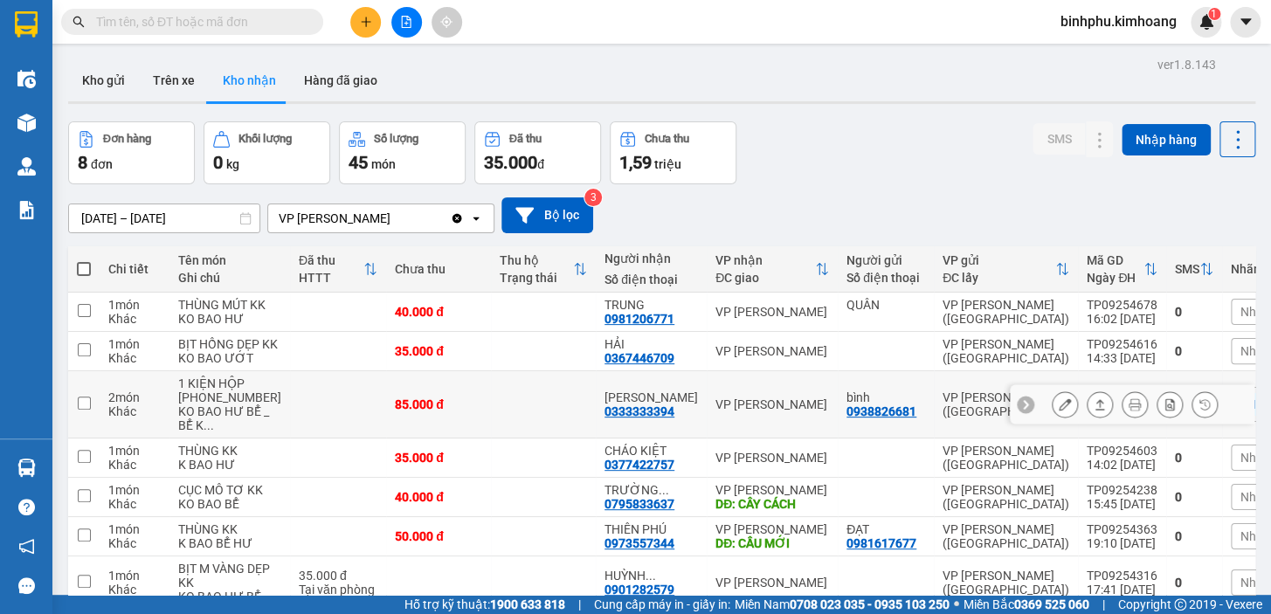
scroll to position [79, 0]
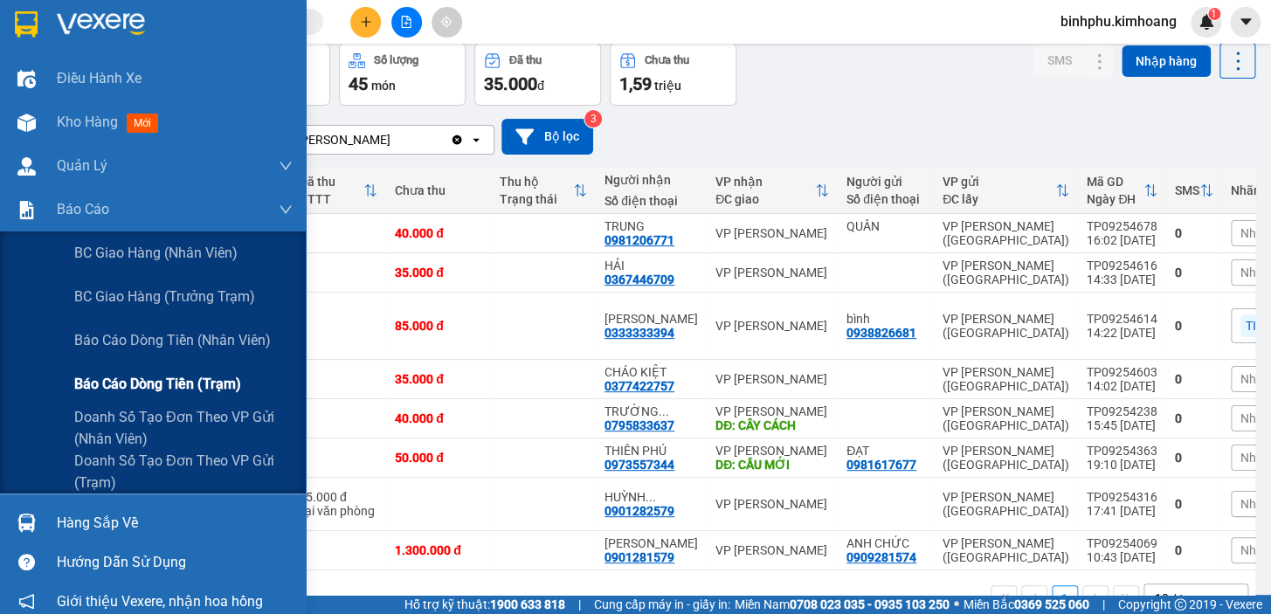
click at [116, 379] on span "Báo cáo dòng tiền (trạm)" at bounding box center [157, 384] width 167 height 22
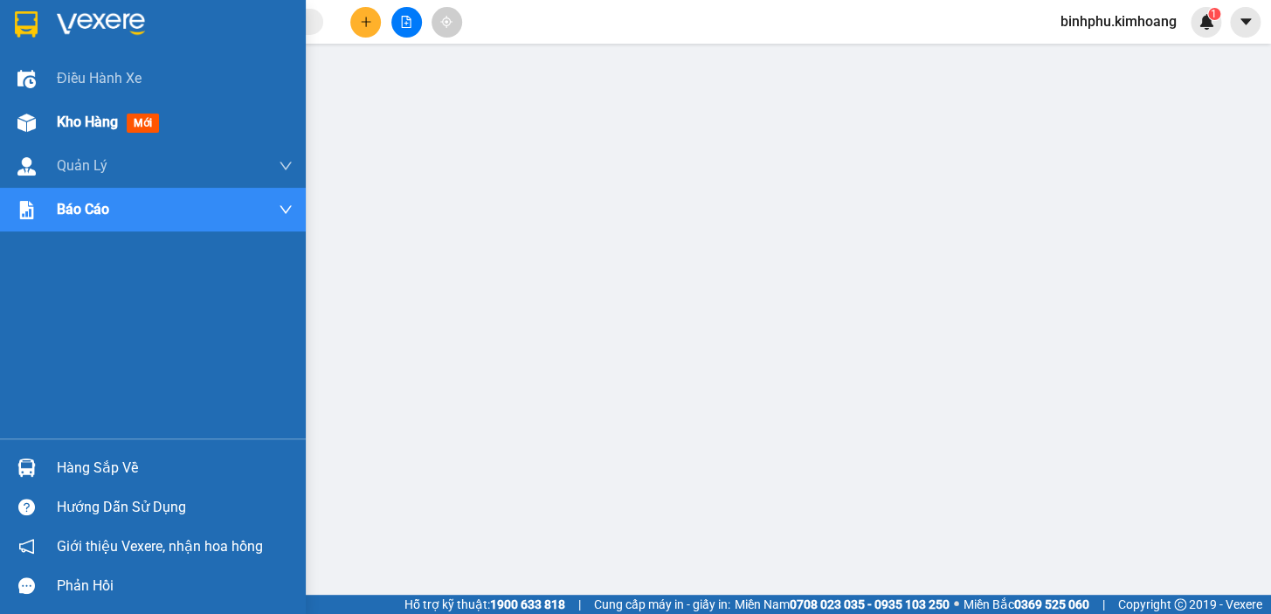
click at [37, 119] on div at bounding box center [26, 122] width 31 height 31
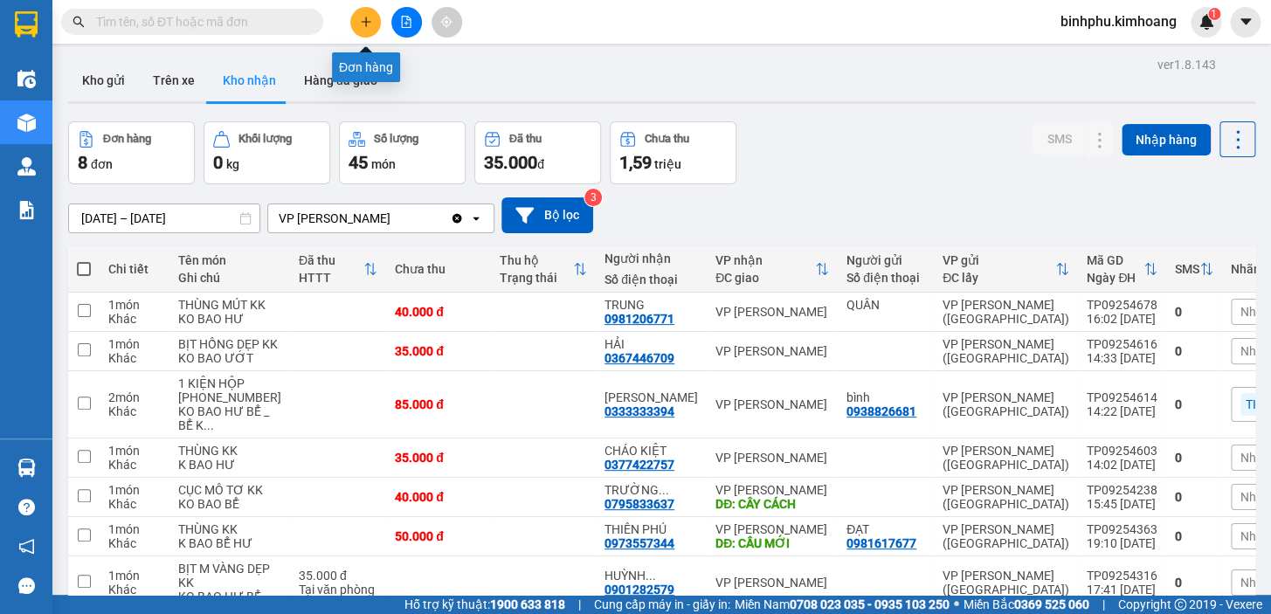
click at [362, 17] on button at bounding box center [365, 22] width 31 height 31
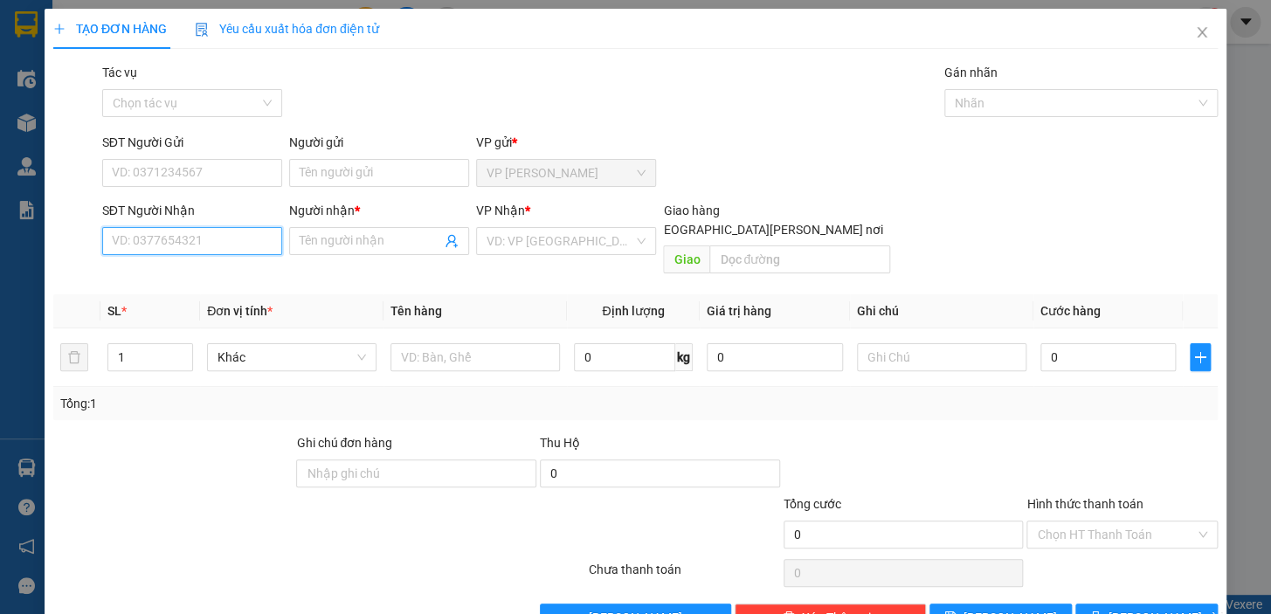
click at [187, 241] on input "SĐT Người Nhận" at bounding box center [192, 241] width 180 height 28
click at [193, 263] on div "0343852412 - NGÂN" at bounding box center [190, 276] width 178 height 28
type input "0343852412"
type input "NGÂN"
type input "40.000"
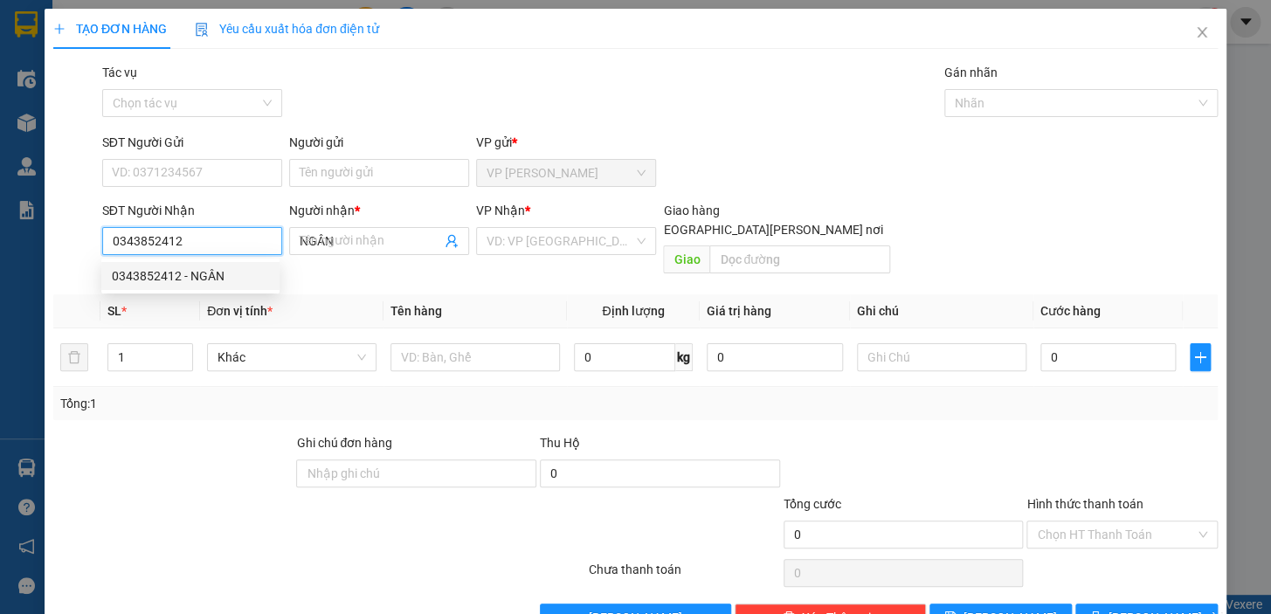
type input "40.000"
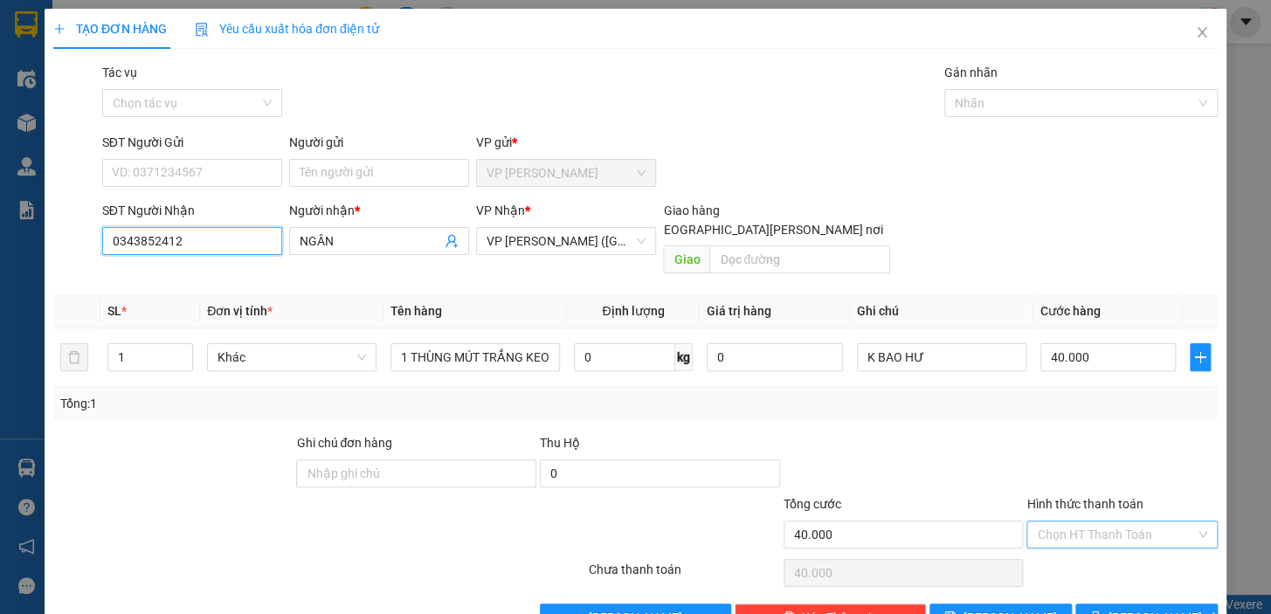
type input "0343852412"
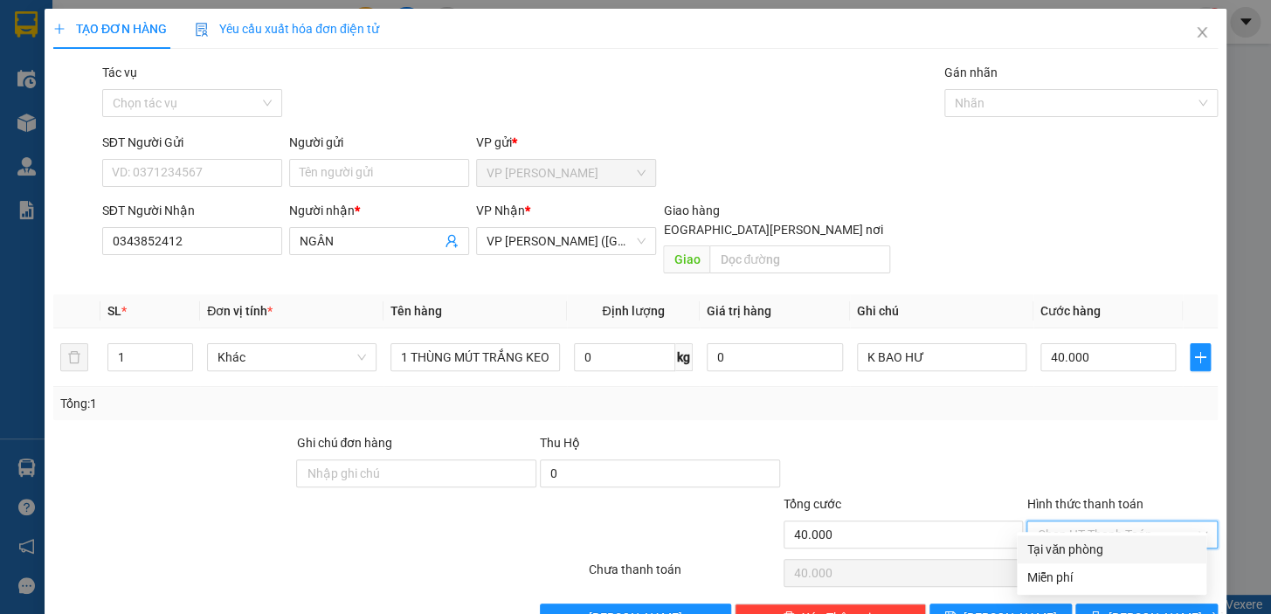
click at [1132, 522] on input "Hình thức thanh toán" at bounding box center [1116, 535] width 158 height 26
click at [1116, 542] on div "Tại văn phòng" at bounding box center [1111, 549] width 169 height 19
type input "0"
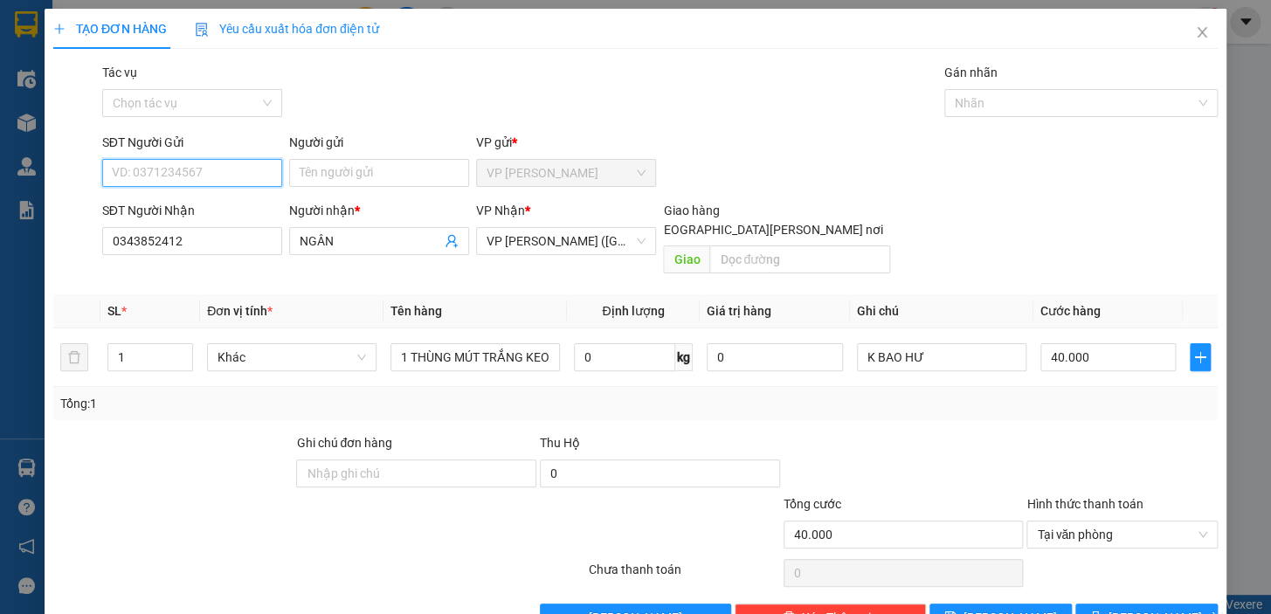
click at [152, 175] on input "SĐT Người Gửi" at bounding box center [192, 173] width 180 height 28
click at [169, 199] on div "0798019726 - [GEOGRAPHIC_DATA]" at bounding box center [210, 207] width 197 height 19
type input "0798019726"
type input "NGA"
type input "0798019726"
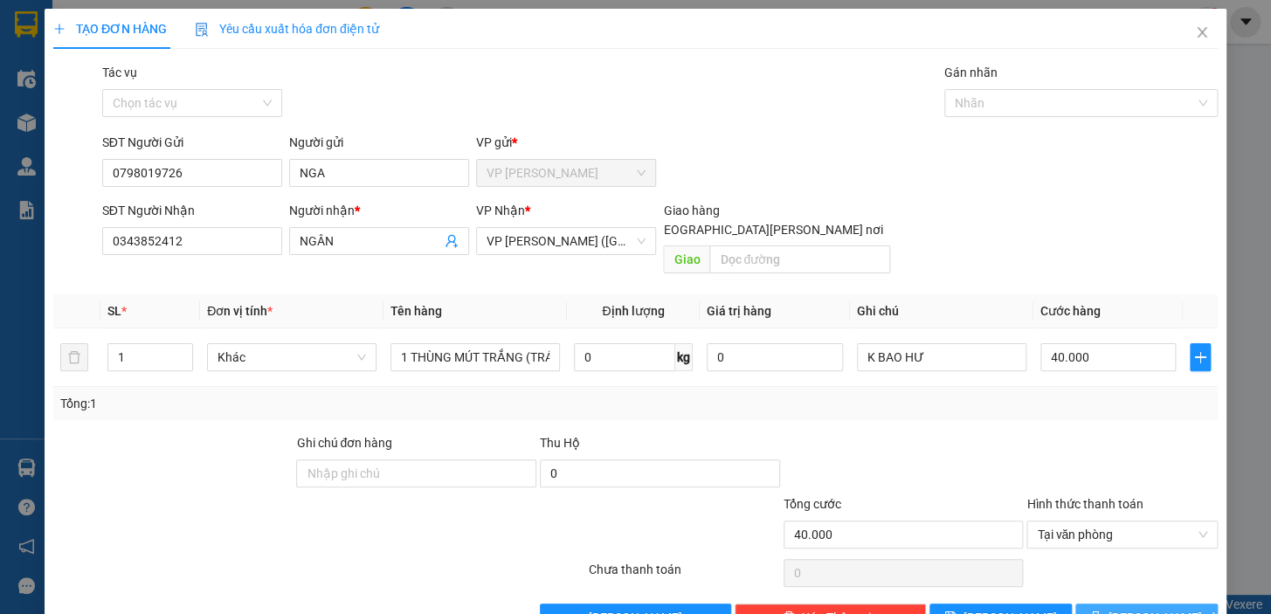
click at [1112, 604] on button "[PERSON_NAME] và In" at bounding box center [1146, 618] width 142 height 28
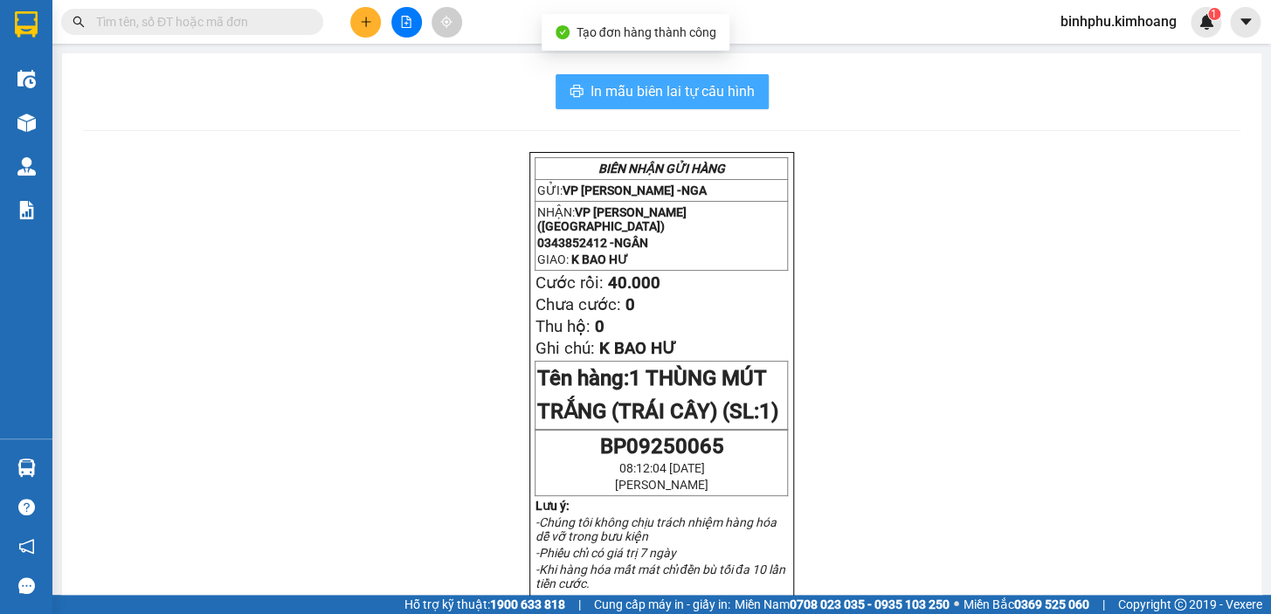
click at [743, 86] on span "In mẫu biên lai tự cấu hình" at bounding box center [673, 91] width 164 height 22
